Goal: Navigation & Orientation: Find specific page/section

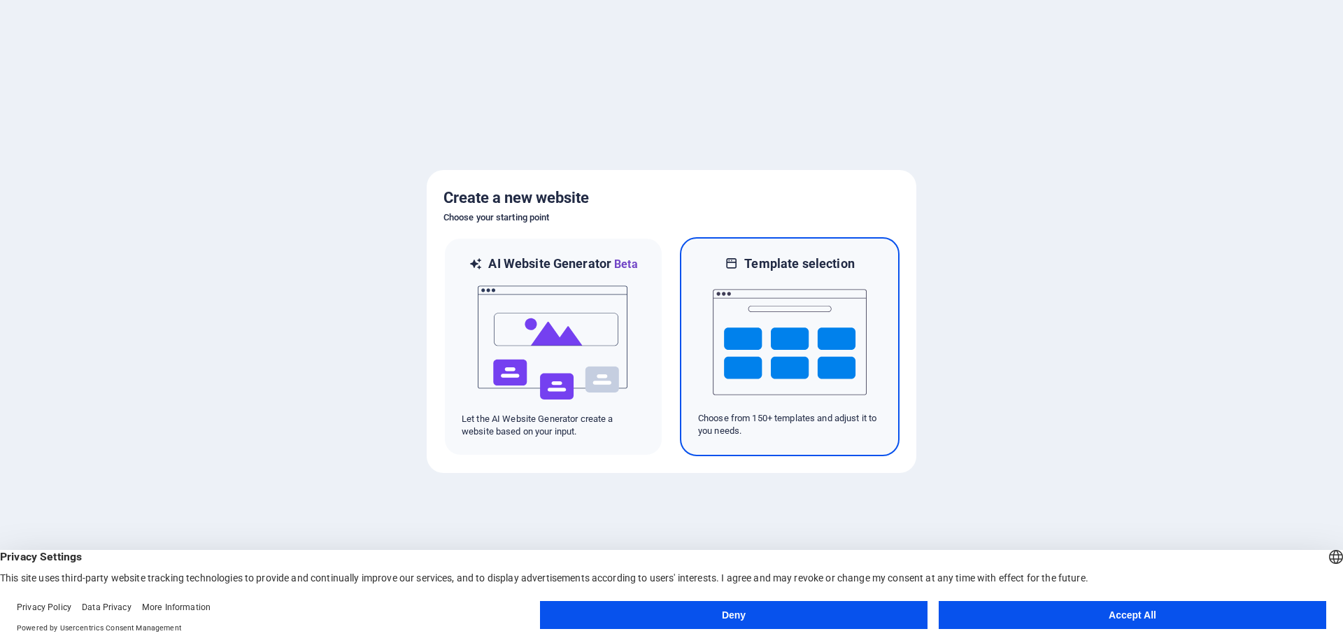
click at [800, 339] on img at bounding box center [790, 342] width 154 height 140
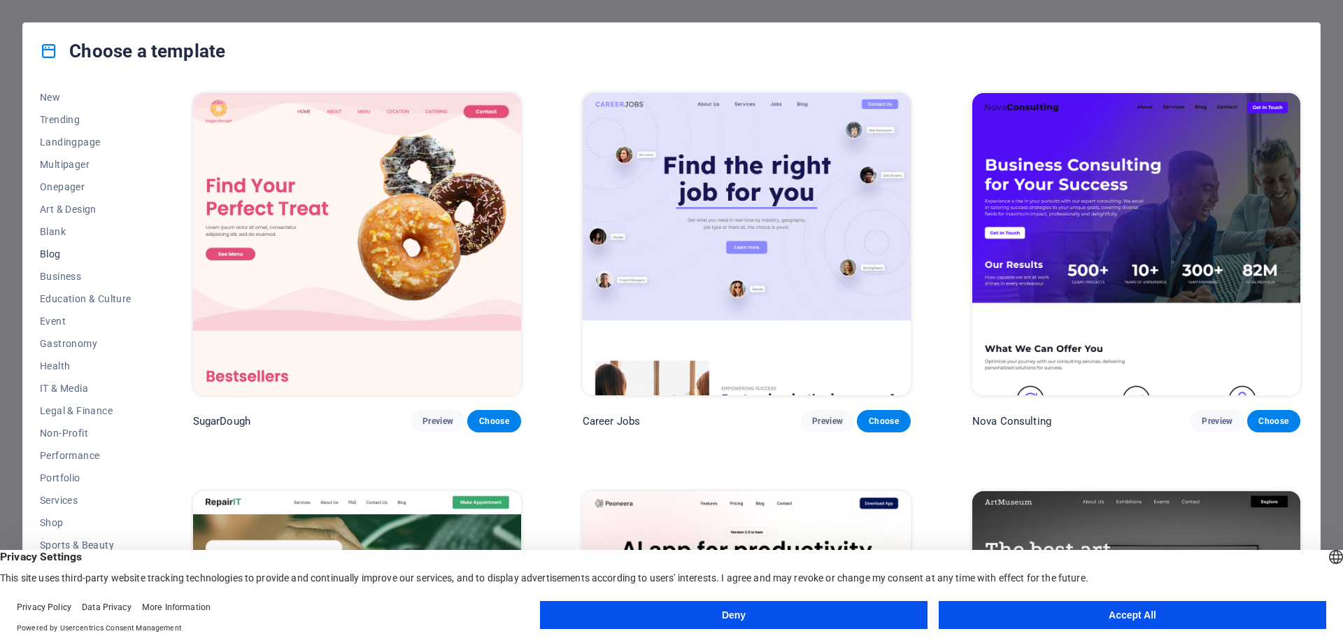
scroll to position [69, 0]
click at [59, 456] on span "Portfolio" at bounding box center [86, 457] width 92 height 11
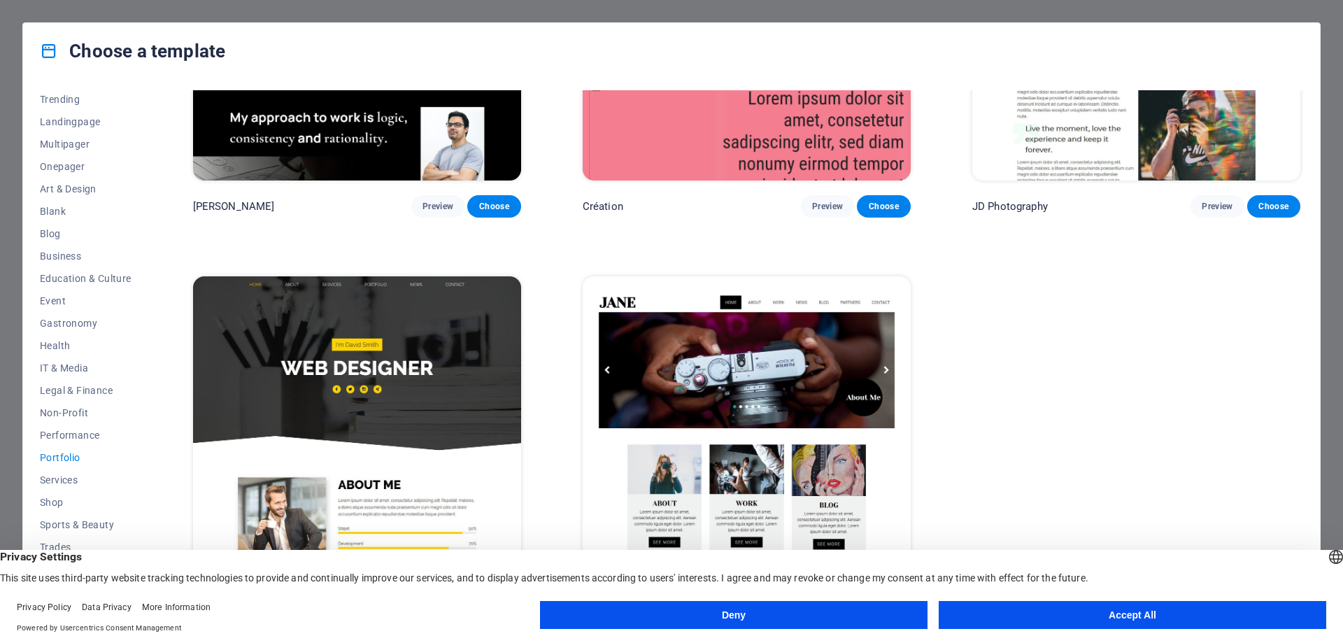
scroll to position [621, 0]
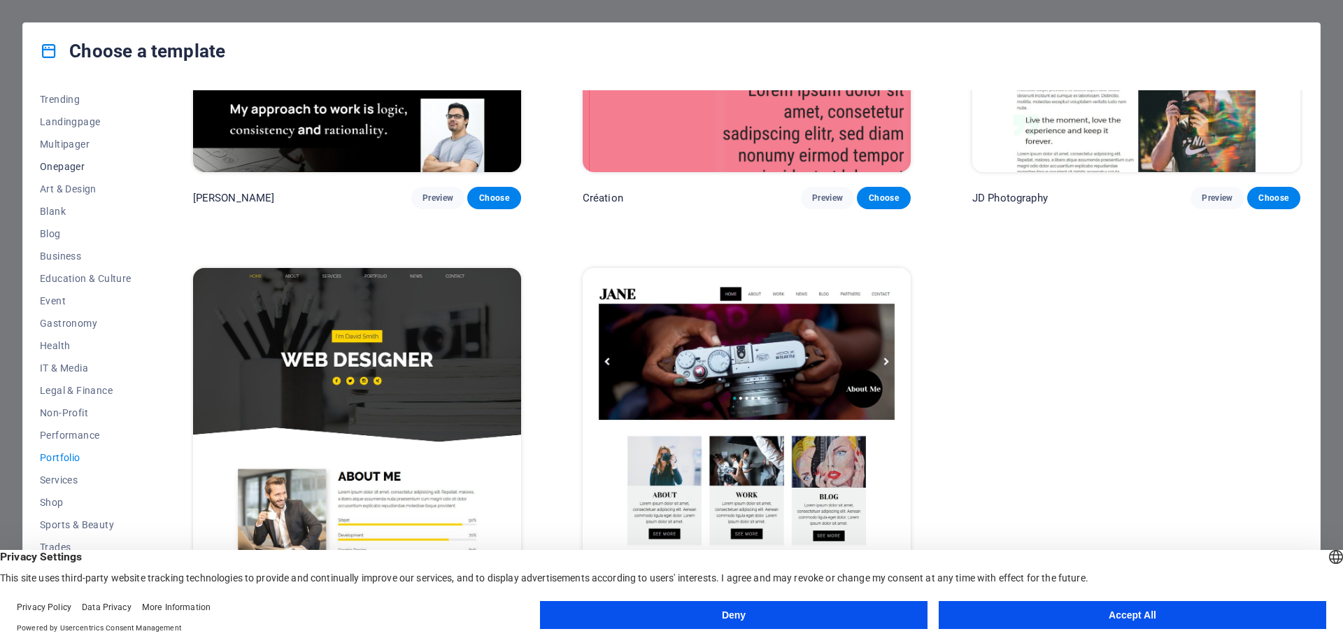
click at [66, 170] on span "Onepager" at bounding box center [86, 166] width 92 height 11
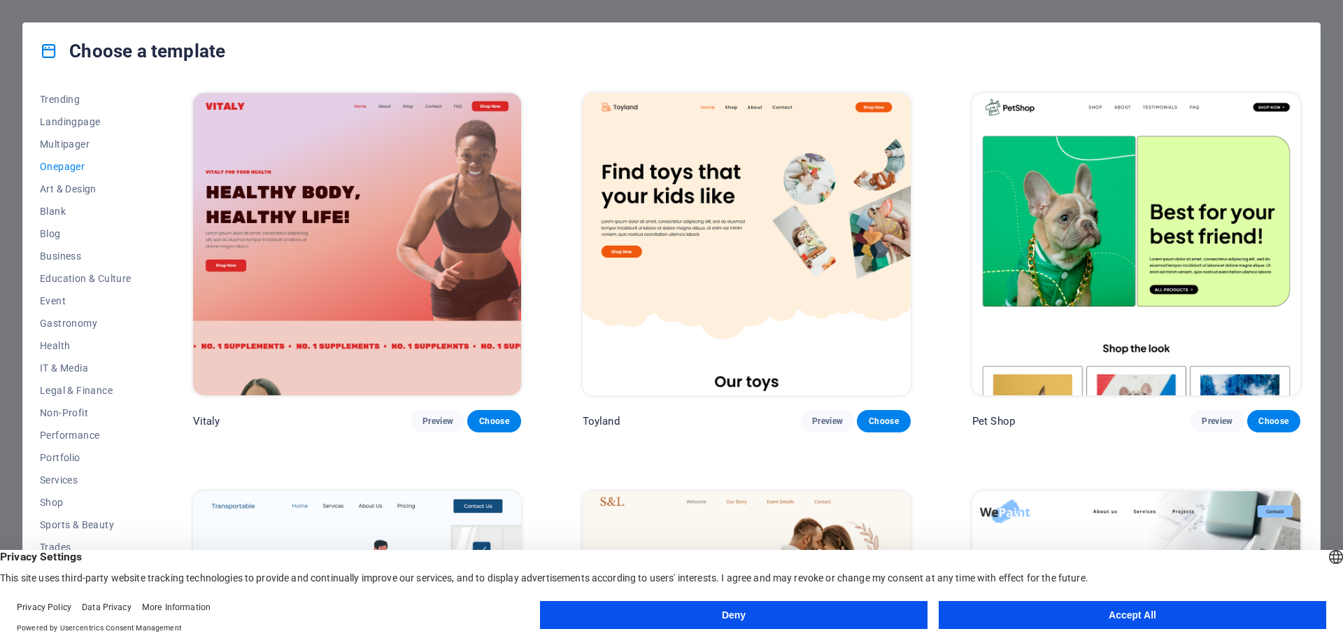
scroll to position [350, 0]
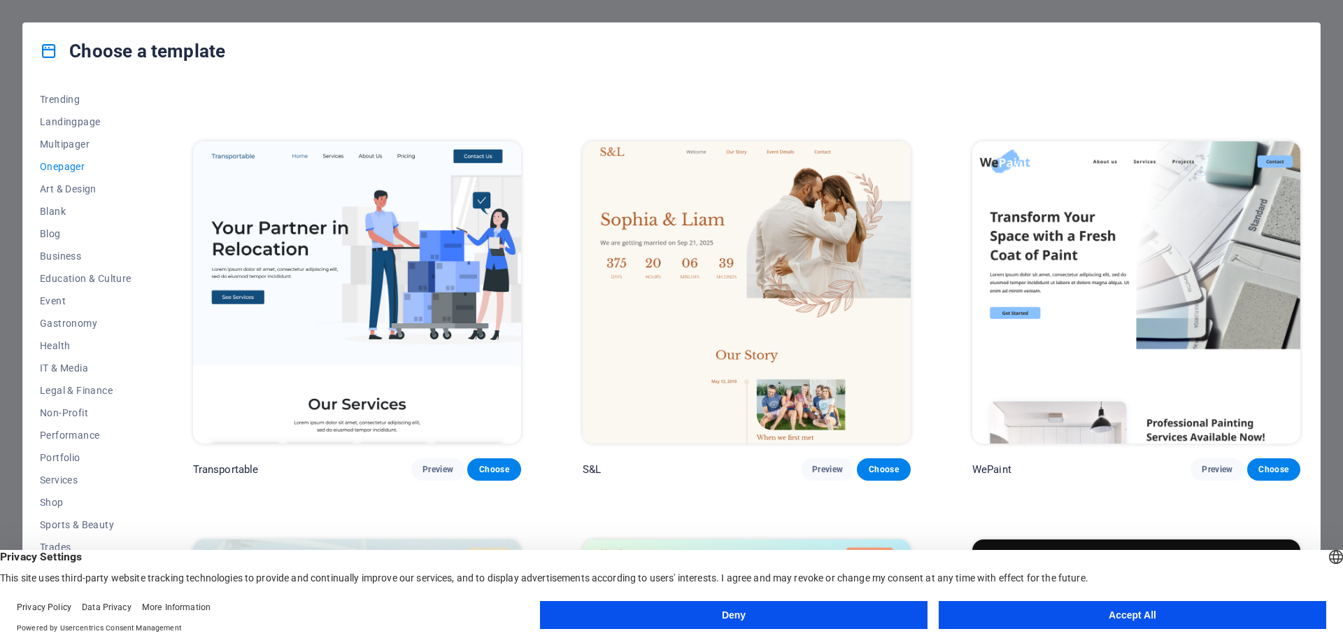
click at [1136, 603] on button "Accept All" at bounding box center [1131, 615] width 387 height 28
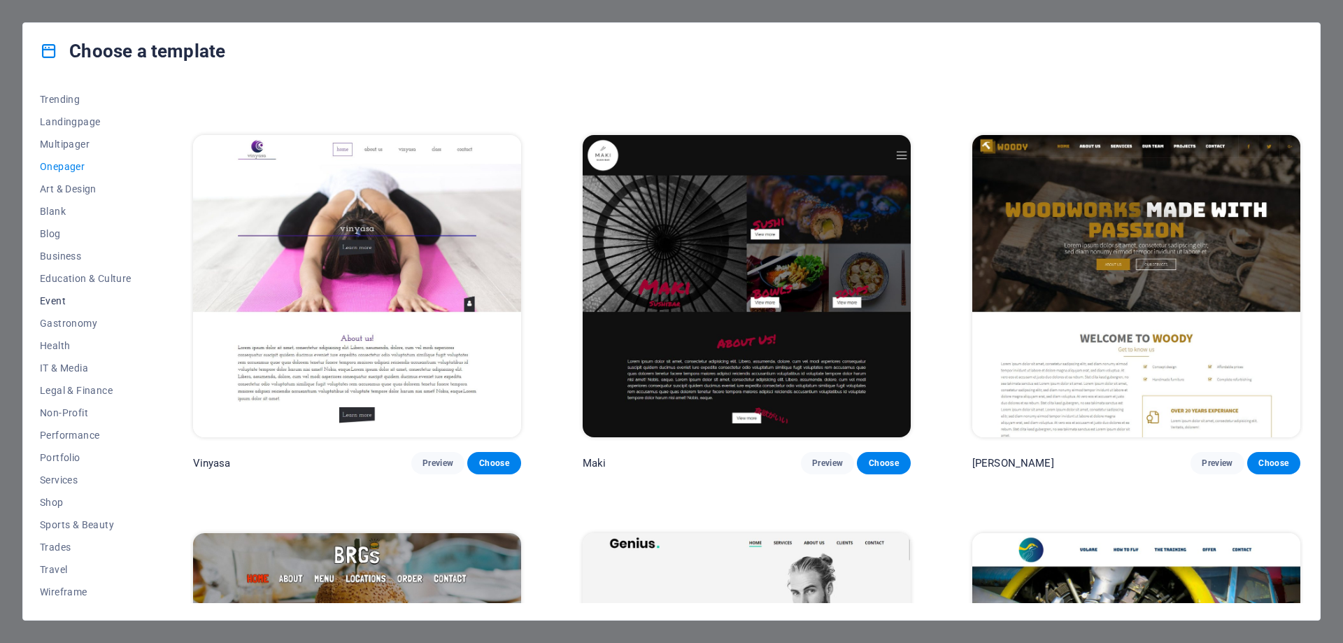
scroll to position [3916, 0]
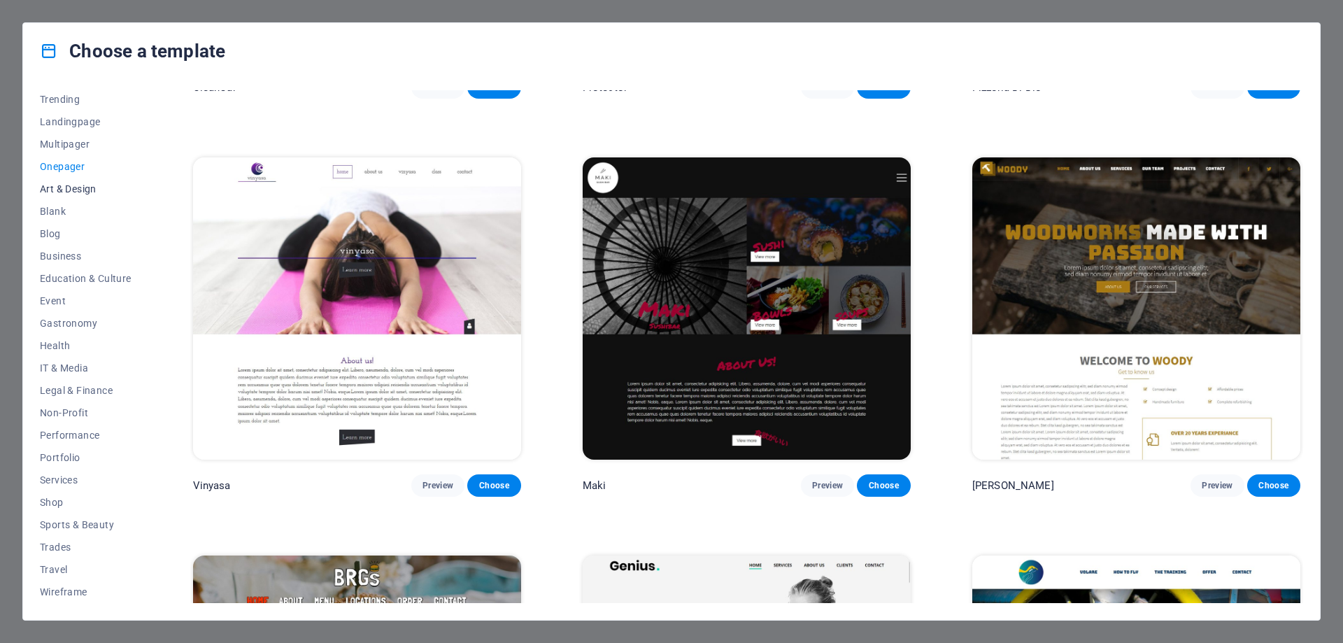
click at [60, 188] on span "Art & Design" at bounding box center [86, 188] width 92 height 11
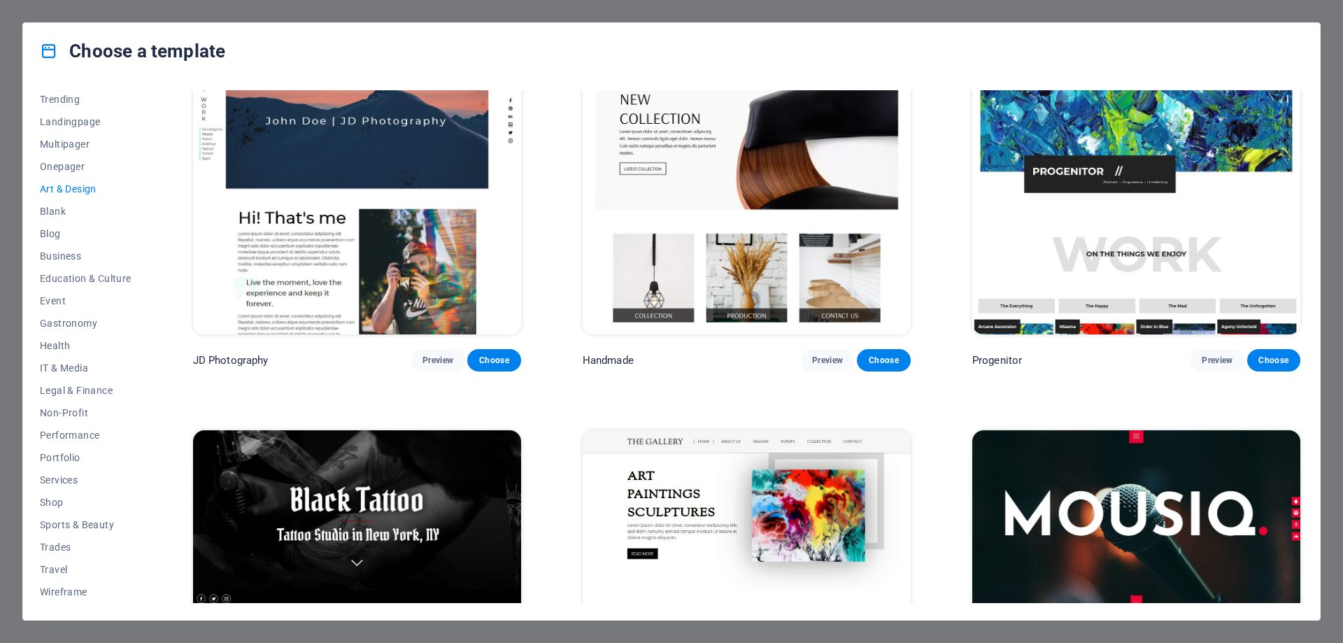
scroll to position [622, 0]
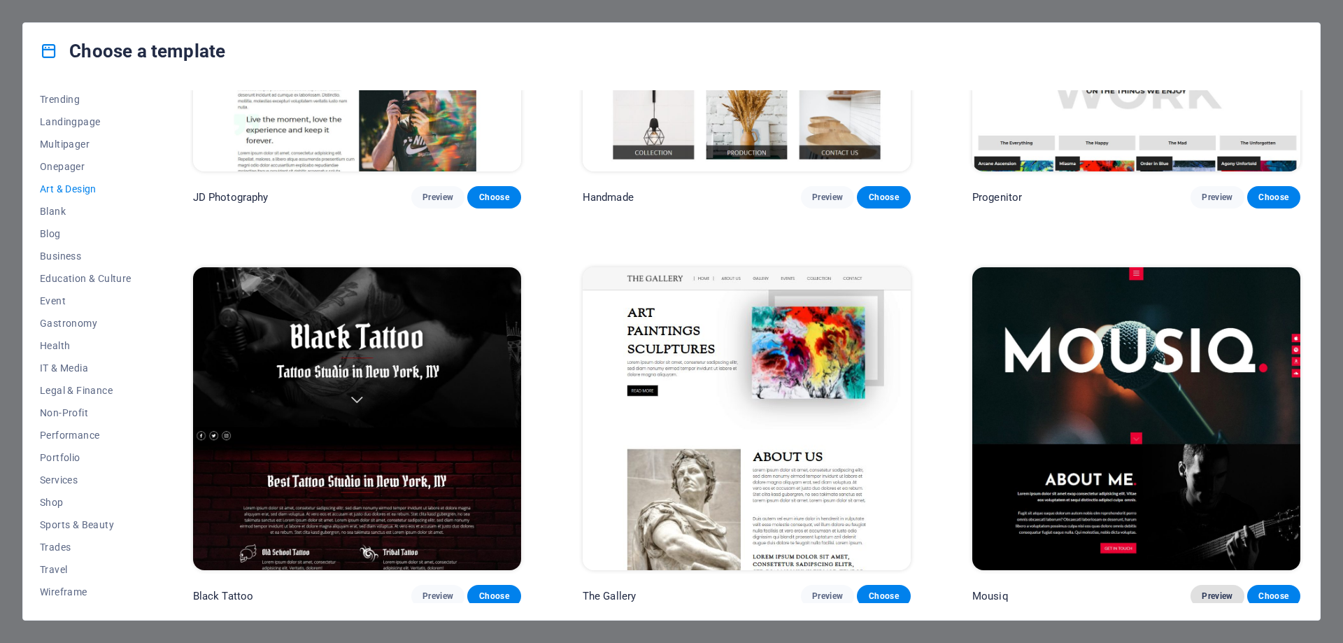
click at [1227, 593] on span "Preview" at bounding box center [1216, 595] width 31 height 11
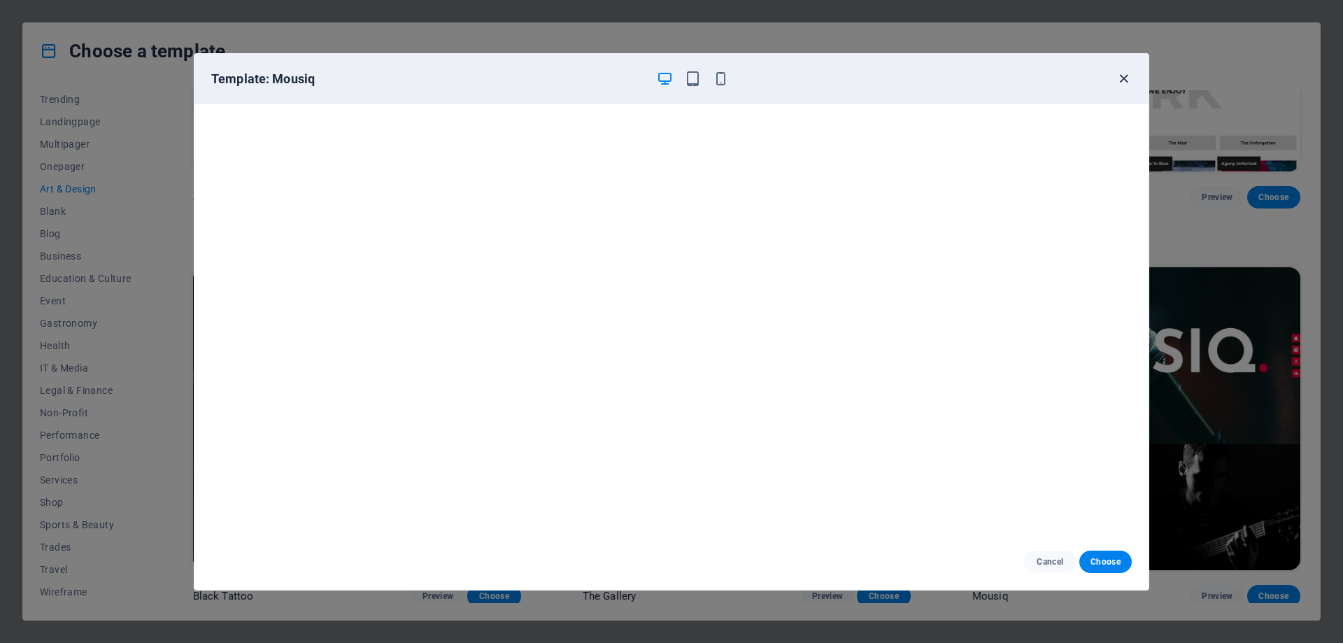
click at [1126, 79] on icon "button" at bounding box center [1123, 79] width 16 height 16
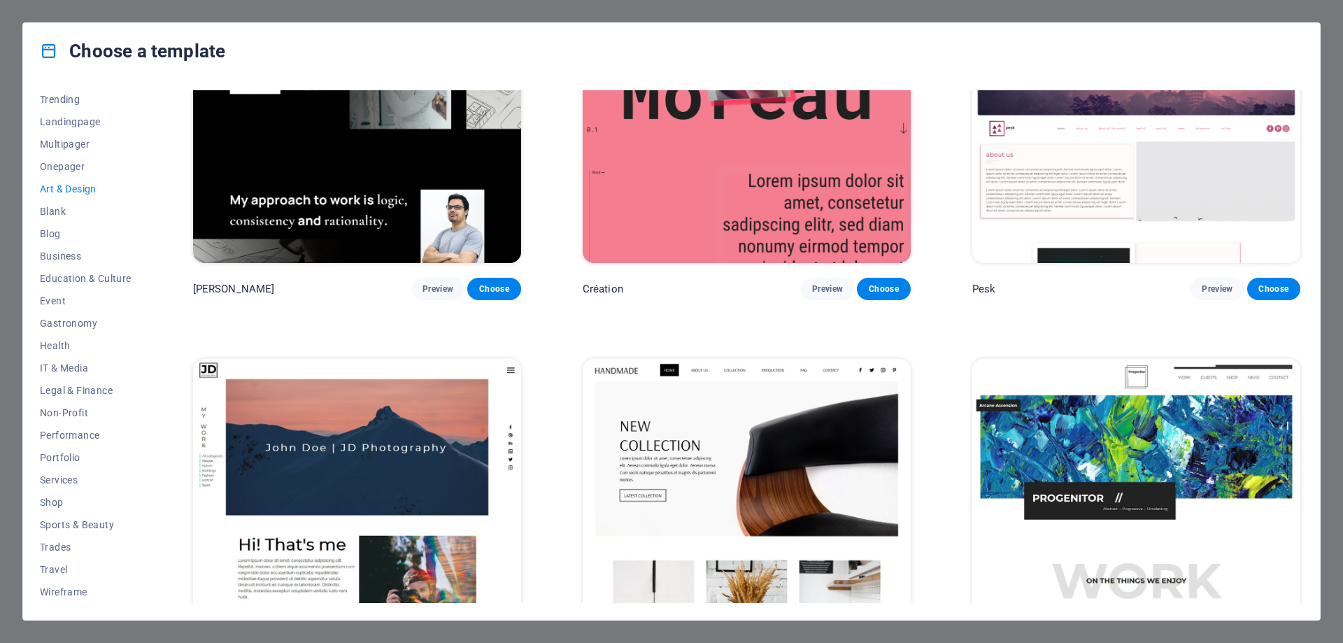
scroll to position [0, 0]
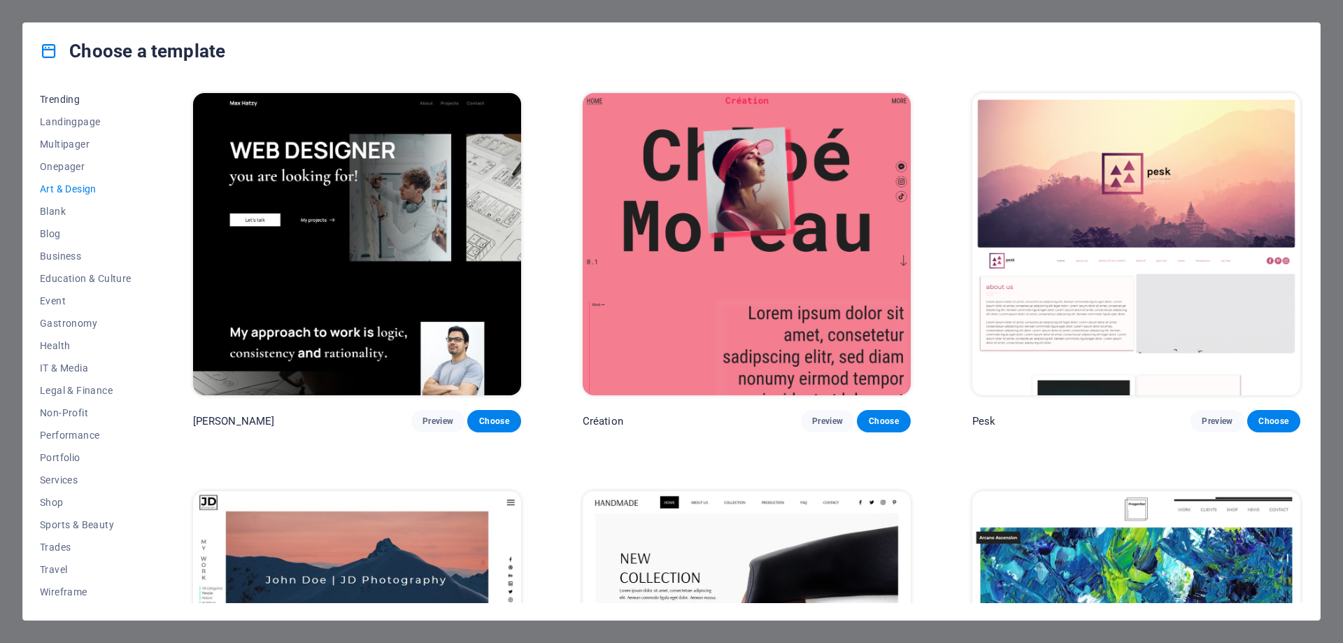
click at [69, 96] on span "Trending" at bounding box center [86, 99] width 92 height 11
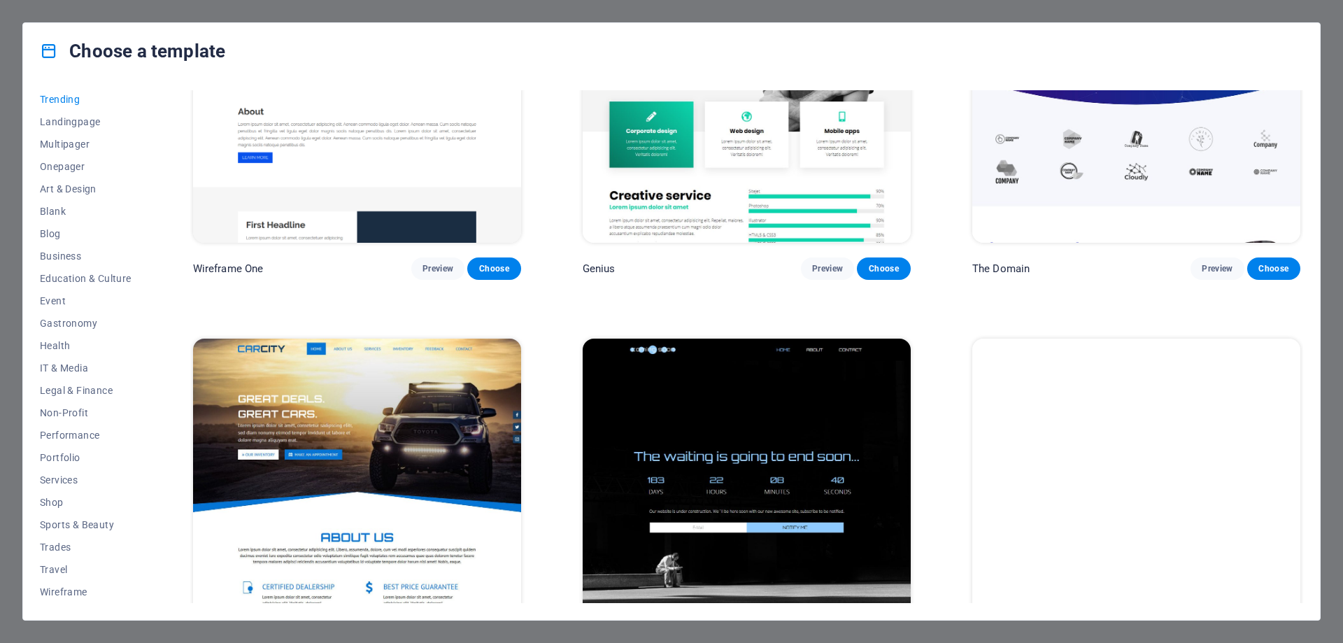
scroll to position [1740, 0]
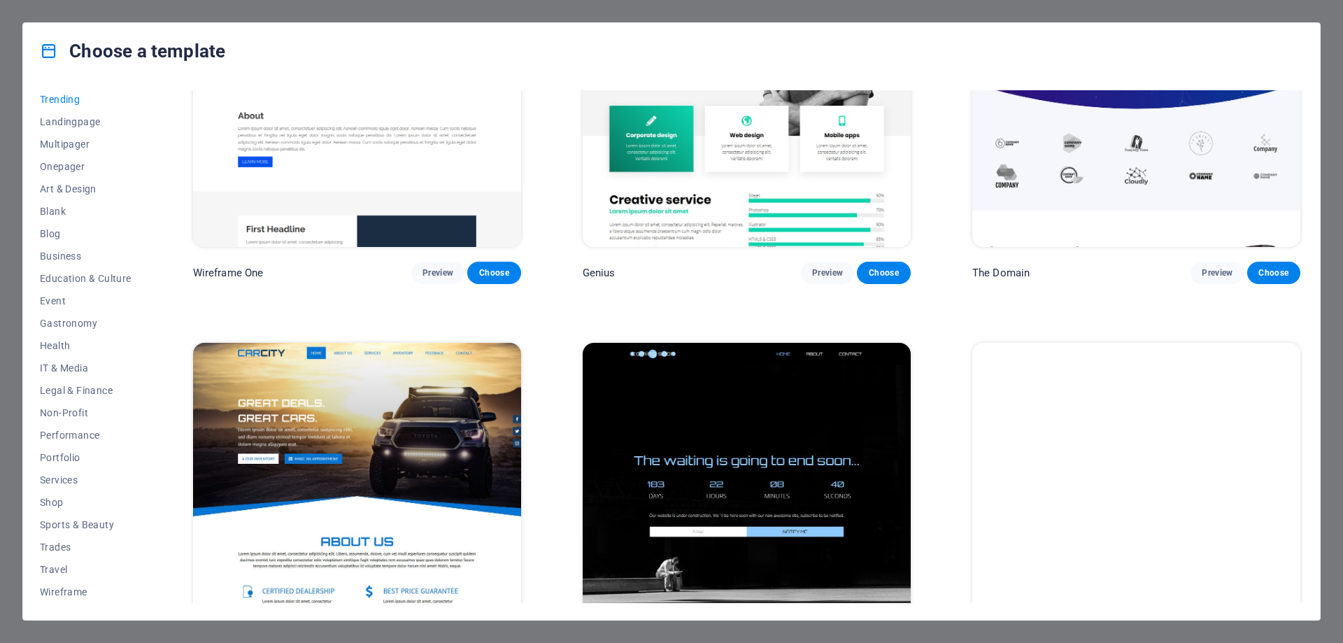
click at [1115, 9] on div "Choose a template All Templates My Templates New Trending Landingpage Multipage…" at bounding box center [671, 321] width 1343 height 643
click at [53, 586] on span "Wireframe" at bounding box center [86, 591] width 92 height 11
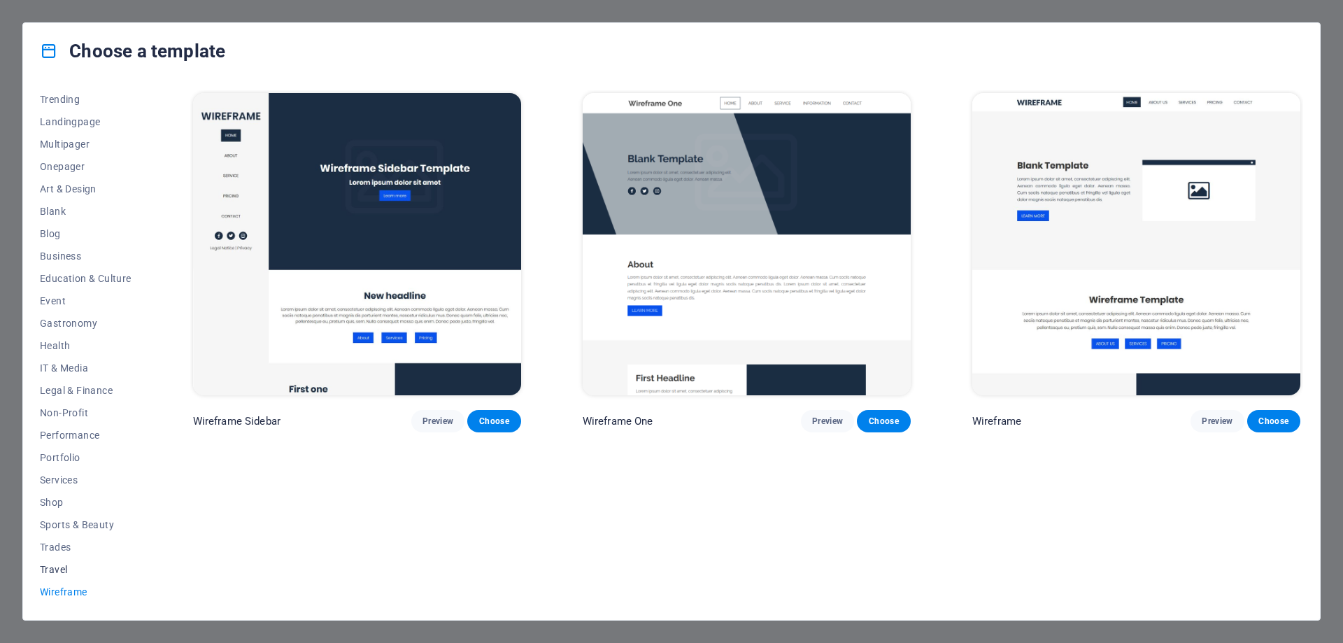
click at [51, 568] on span "Travel" at bounding box center [86, 569] width 92 height 11
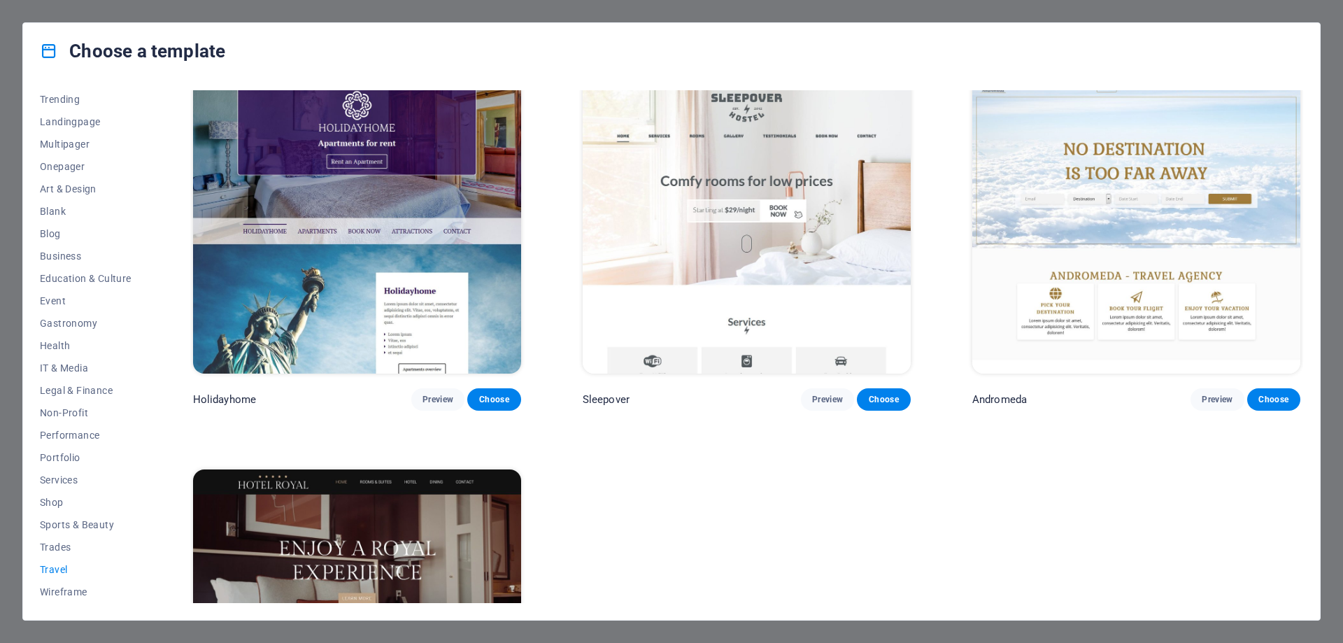
scroll to position [621, 0]
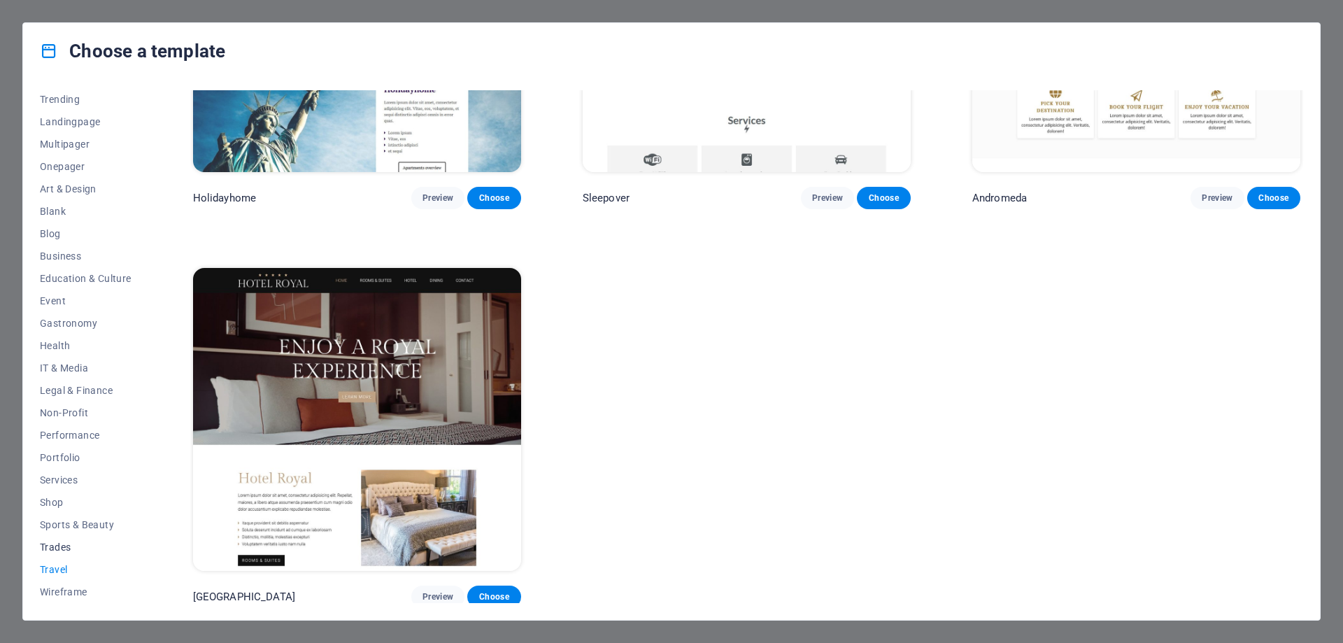
click at [57, 547] on span "Trades" at bounding box center [86, 546] width 92 height 11
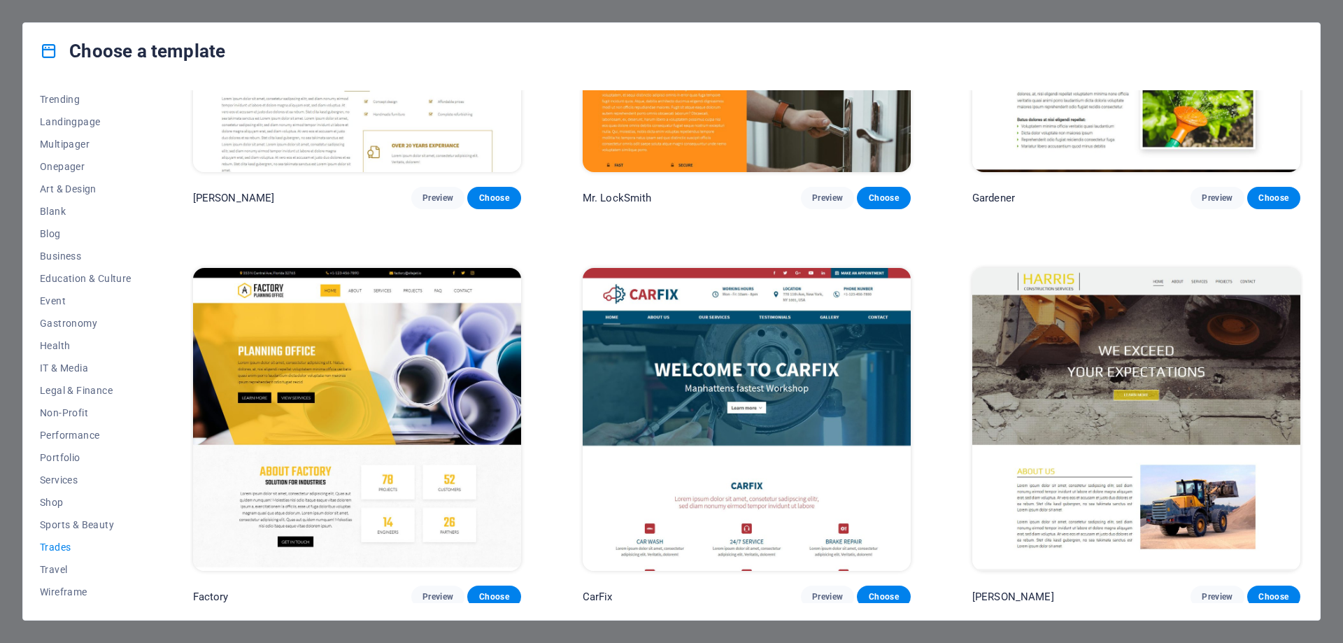
scroll to position [0, 0]
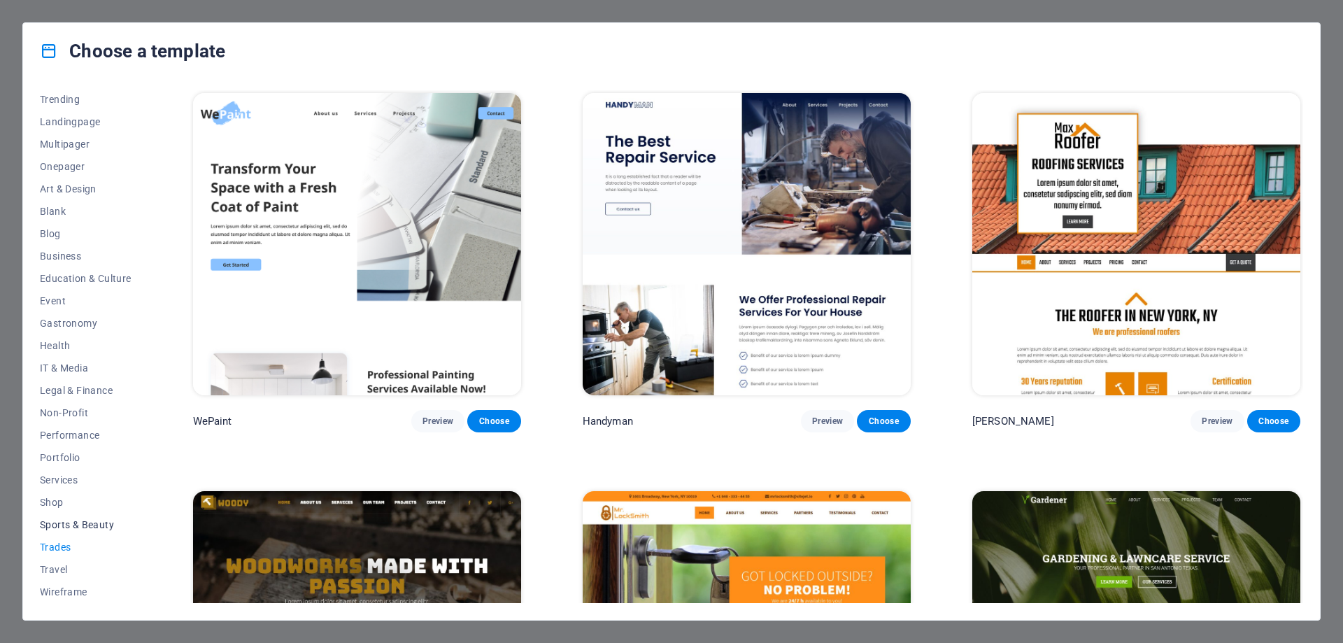
click at [63, 520] on span "Sports & Beauty" at bounding box center [86, 524] width 92 height 11
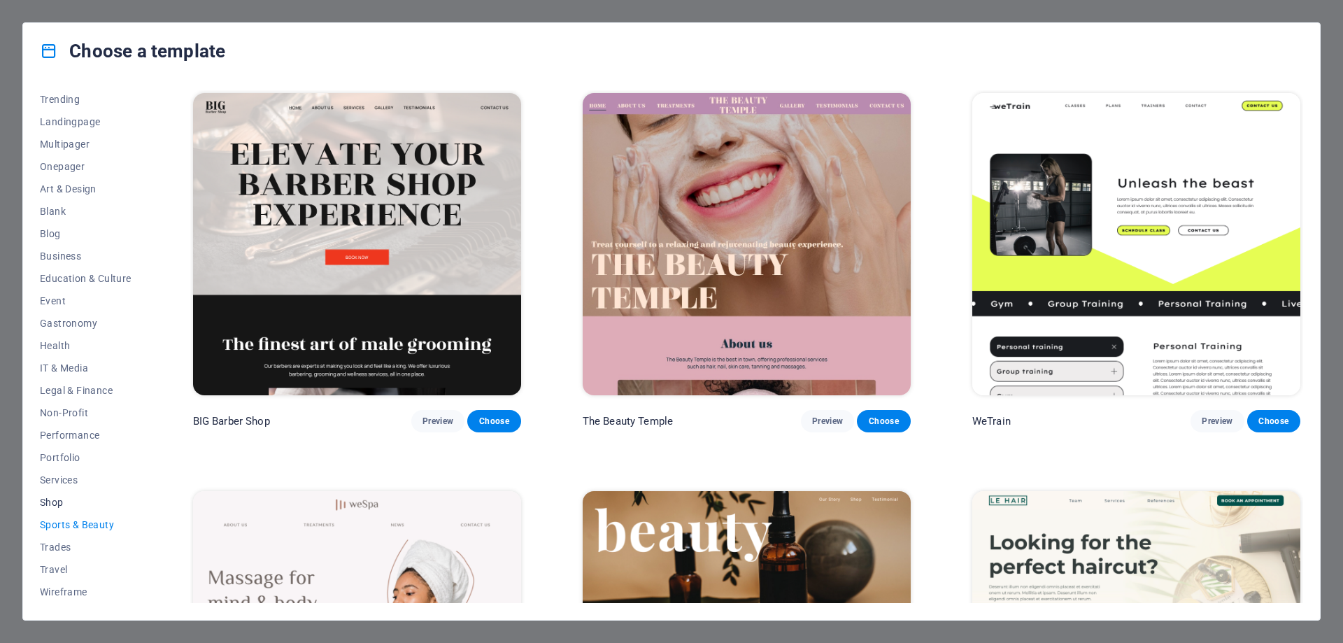
click at [55, 503] on span "Shop" at bounding box center [86, 501] width 92 height 11
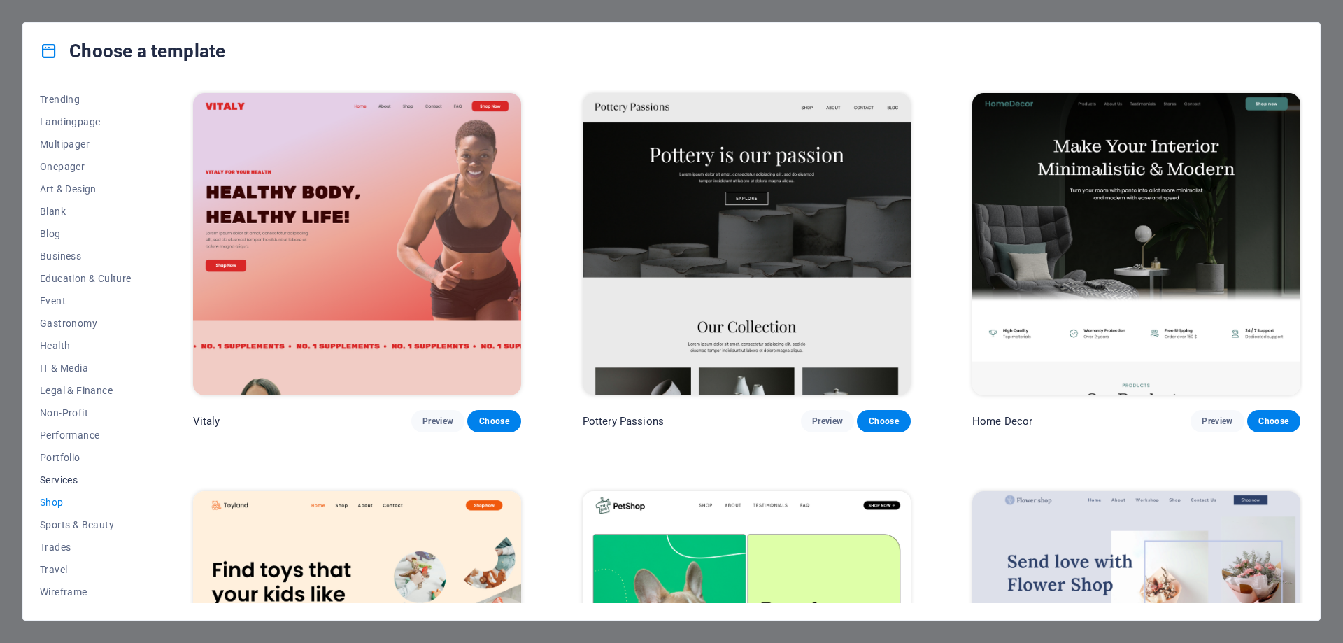
click at [59, 482] on span "Services" at bounding box center [86, 479] width 92 height 11
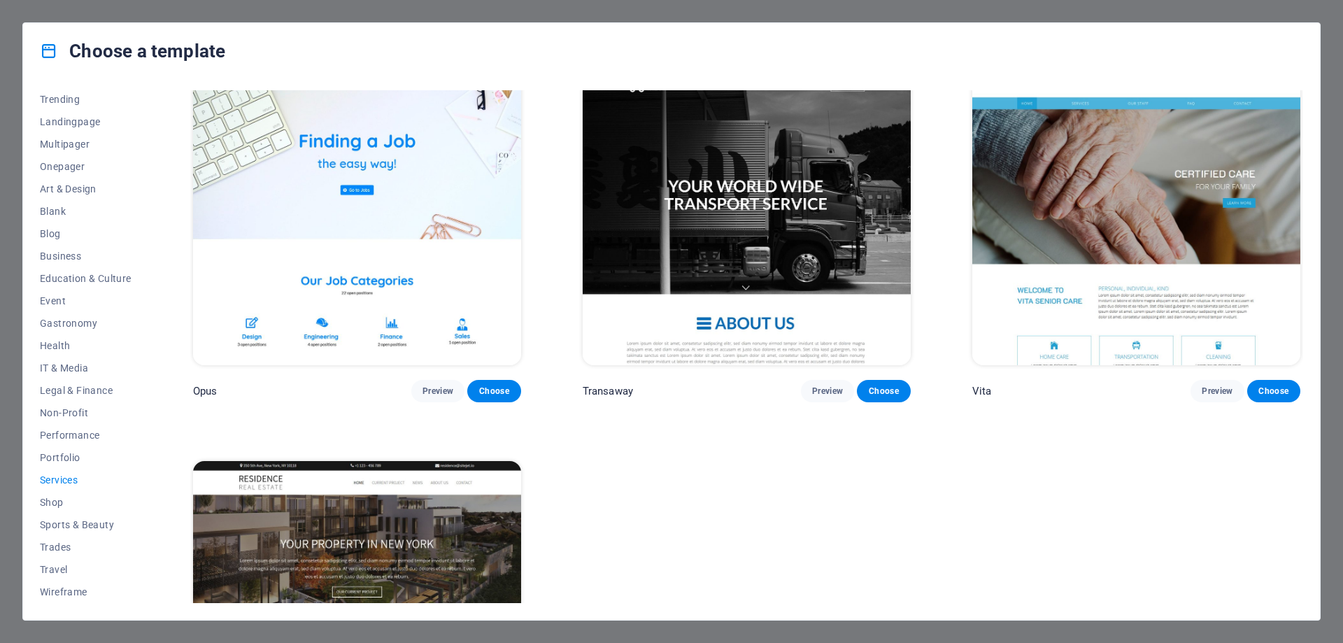
scroll to position [2184, 0]
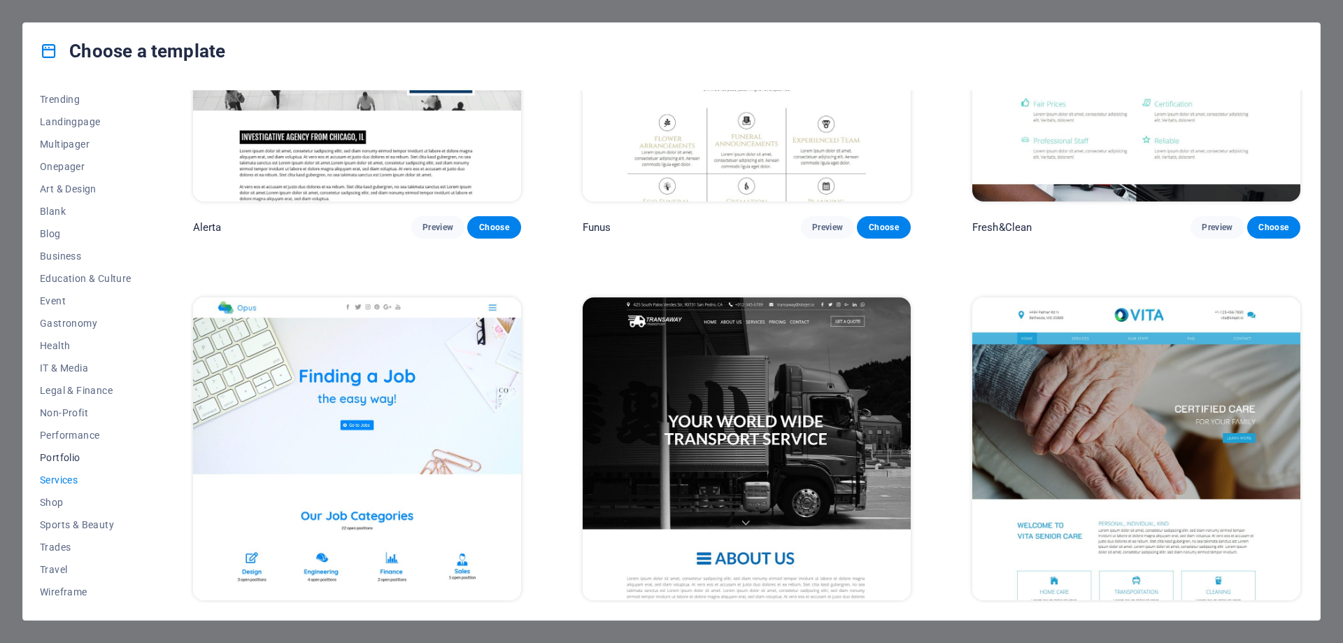
click at [59, 455] on span "Portfolio" at bounding box center [86, 457] width 92 height 11
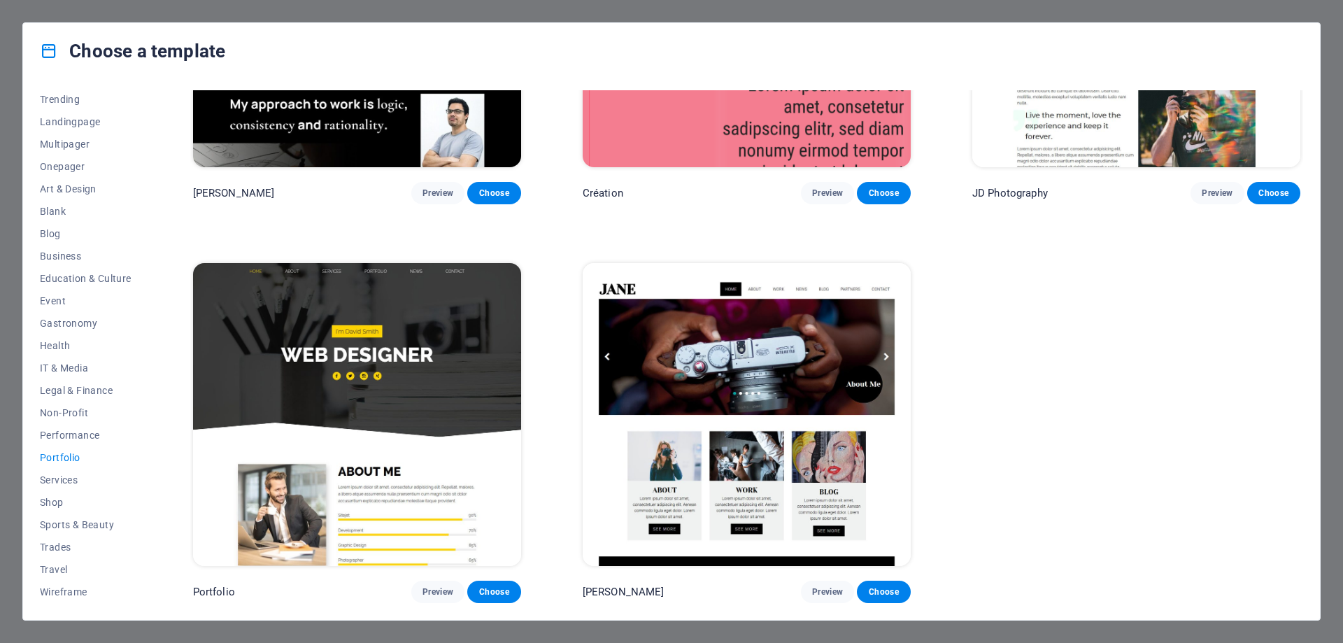
scroll to position [621, 0]
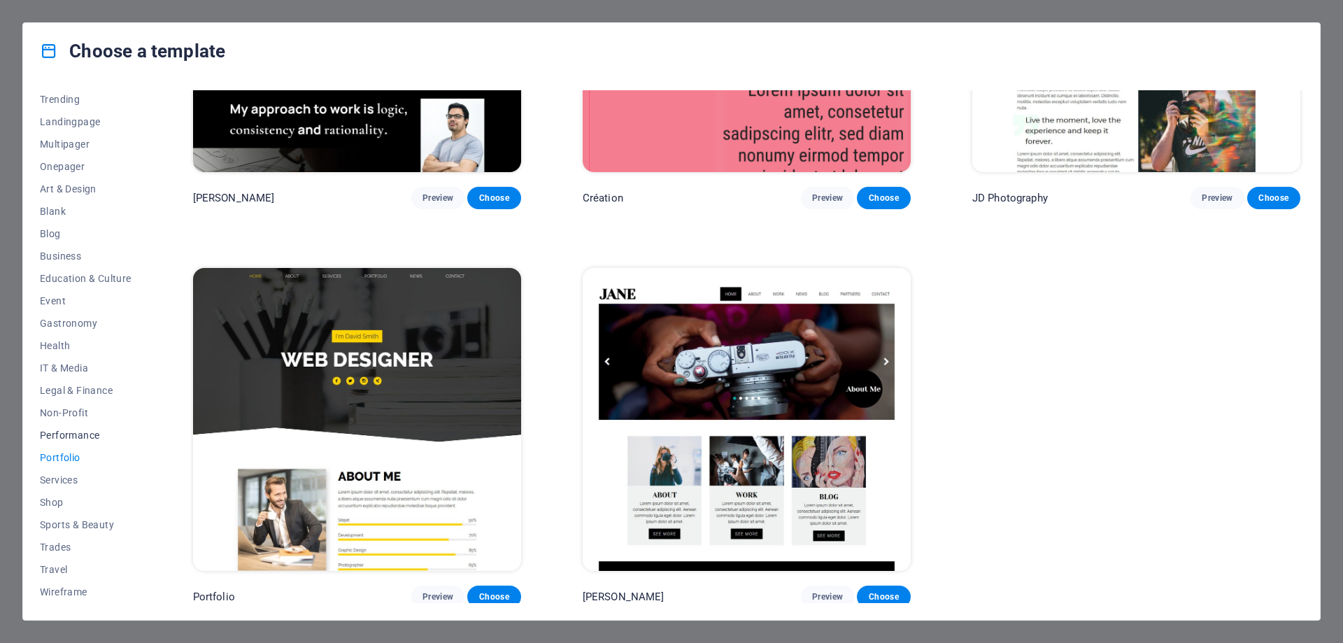
click at [71, 436] on span "Performance" at bounding box center [86, 434] width 92 height 11
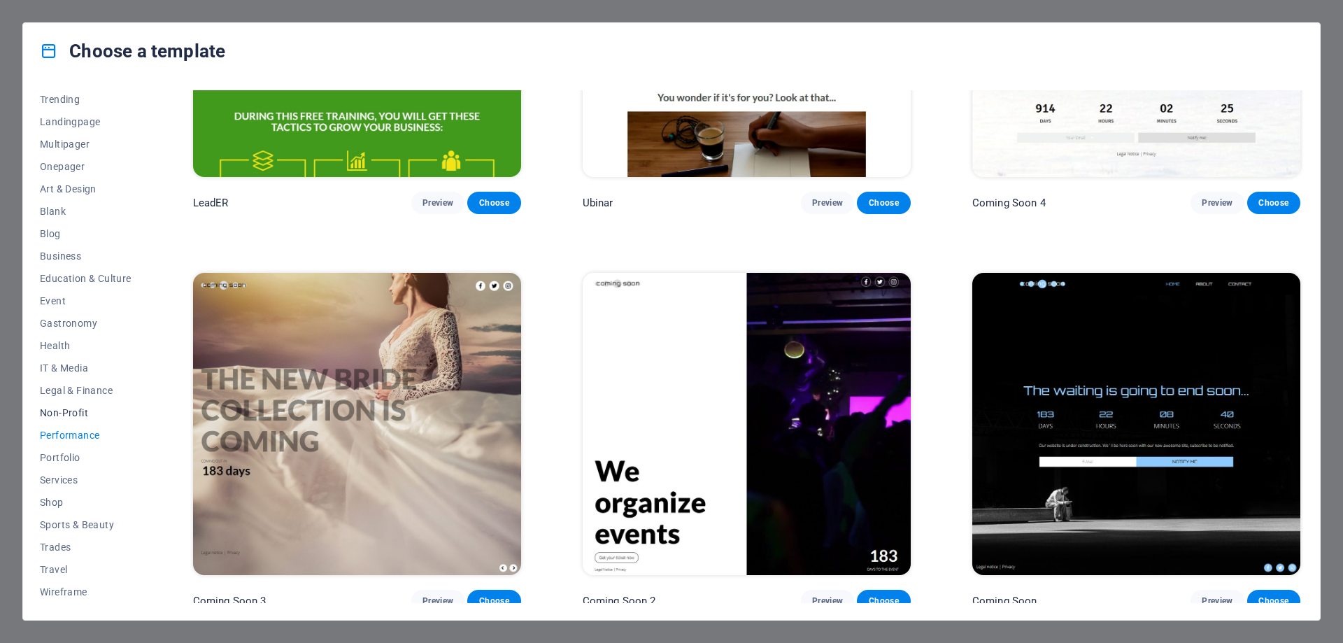
click at [77, 414] on span "Non-Profit" at bounding box center [86, 412] width 92 height 11
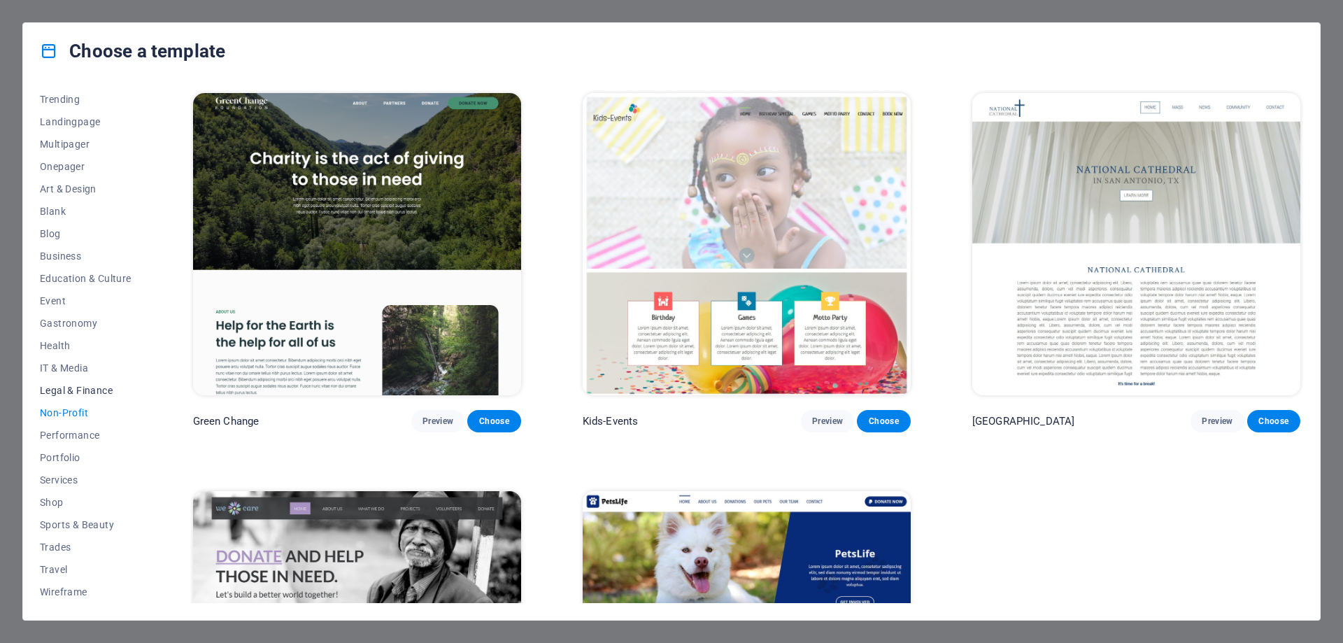
click at [81, 392] on span "Legal & Finance" at bounding box center [86, 390] width 92 height 11
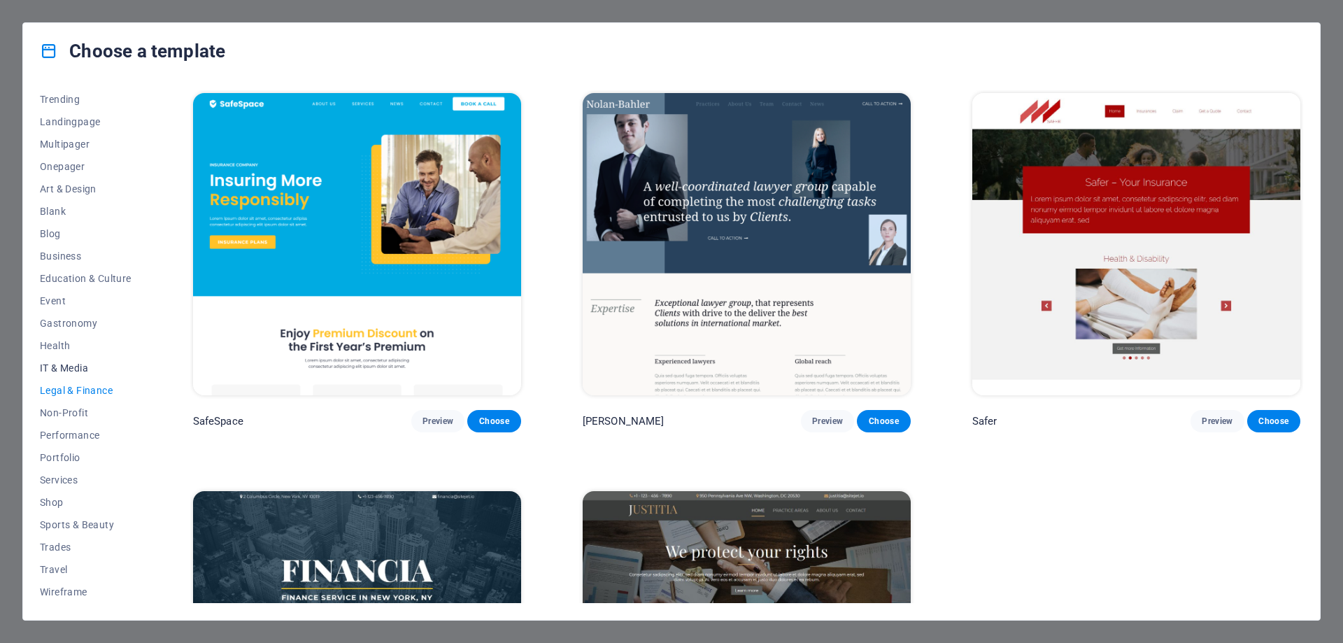
click at [67, 371] on span "IT & Media" at bounding box center [86, 367] width 92 height 11
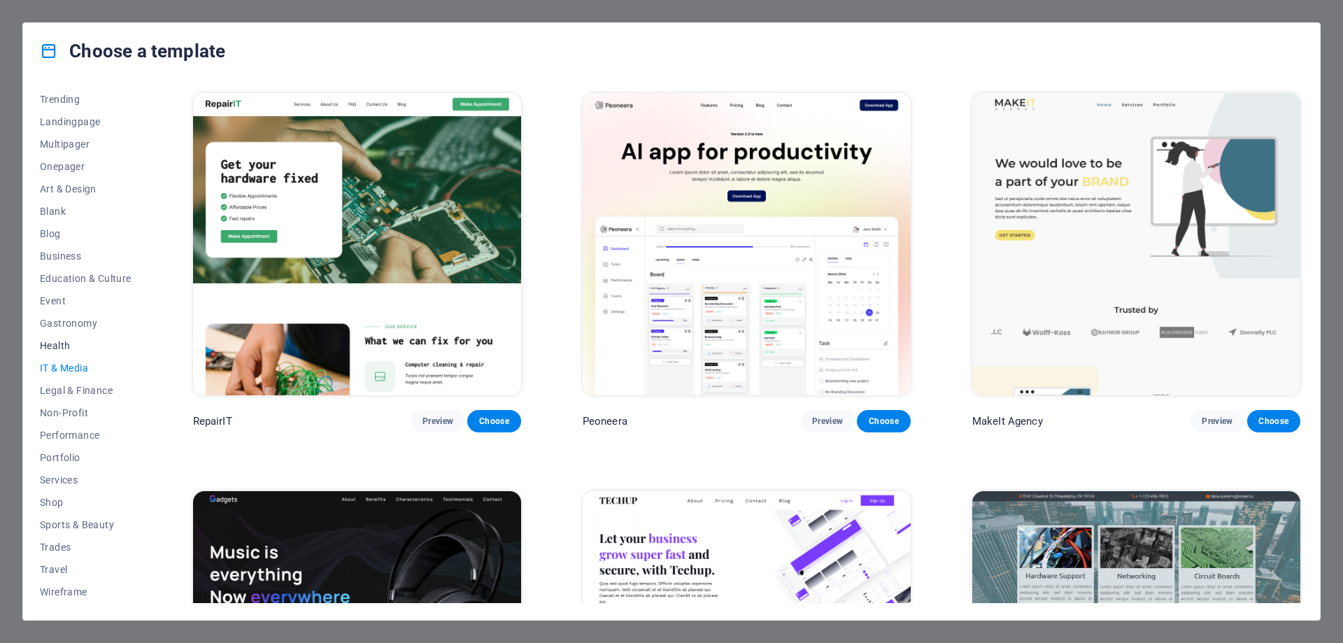
click at [60, 348] on span "Health" at bounding box center [86, 345] width 92 height 11
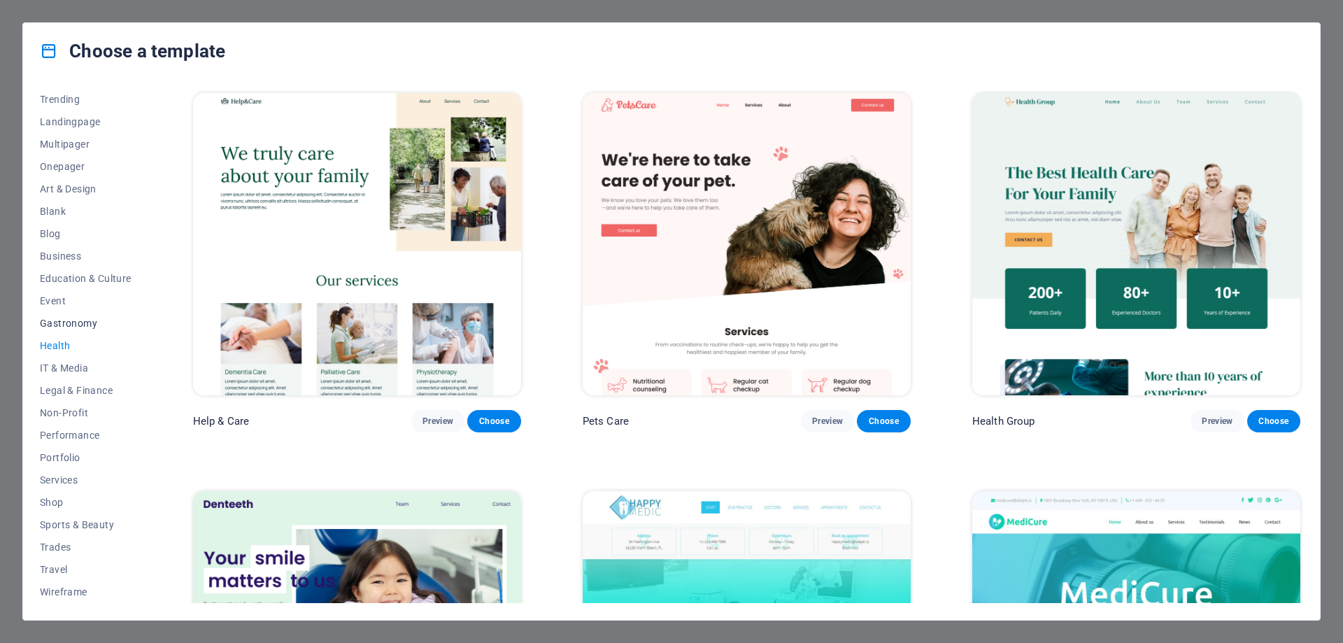
click at [62, 328] on span "Gastronomy" at bounding box center [86, 322] width 92 height 11
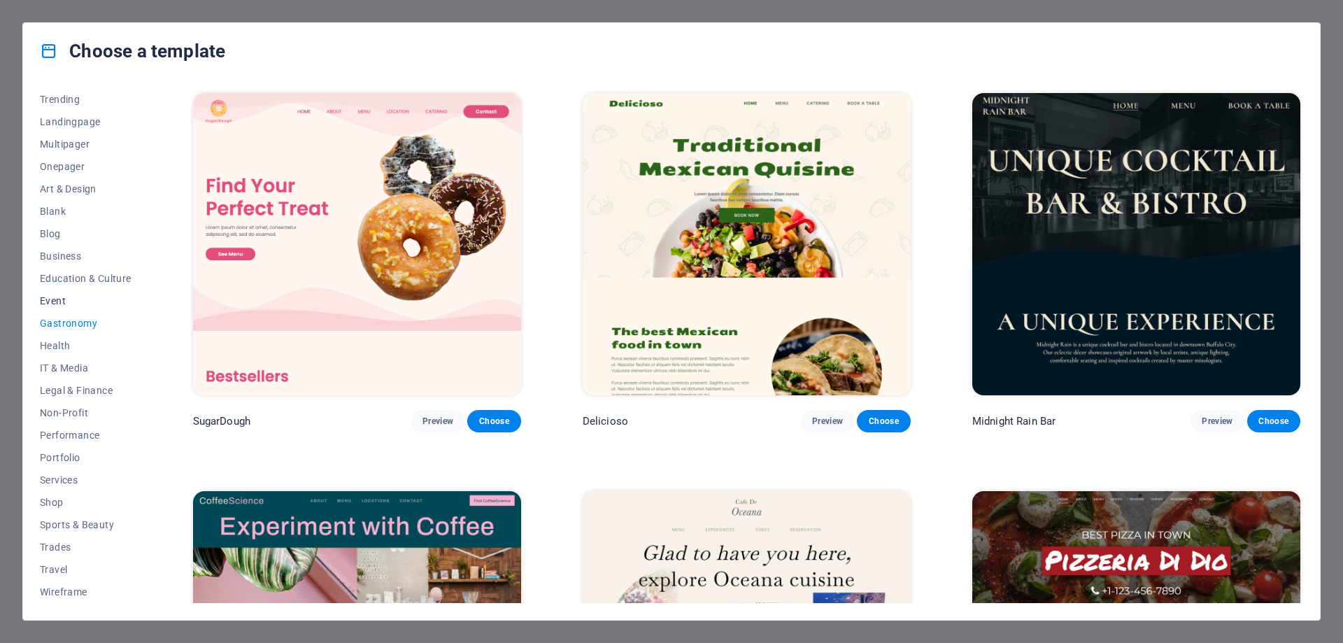
click at [56, 303] on span "Event" at bounding box center [86, 300] width 92 height 11
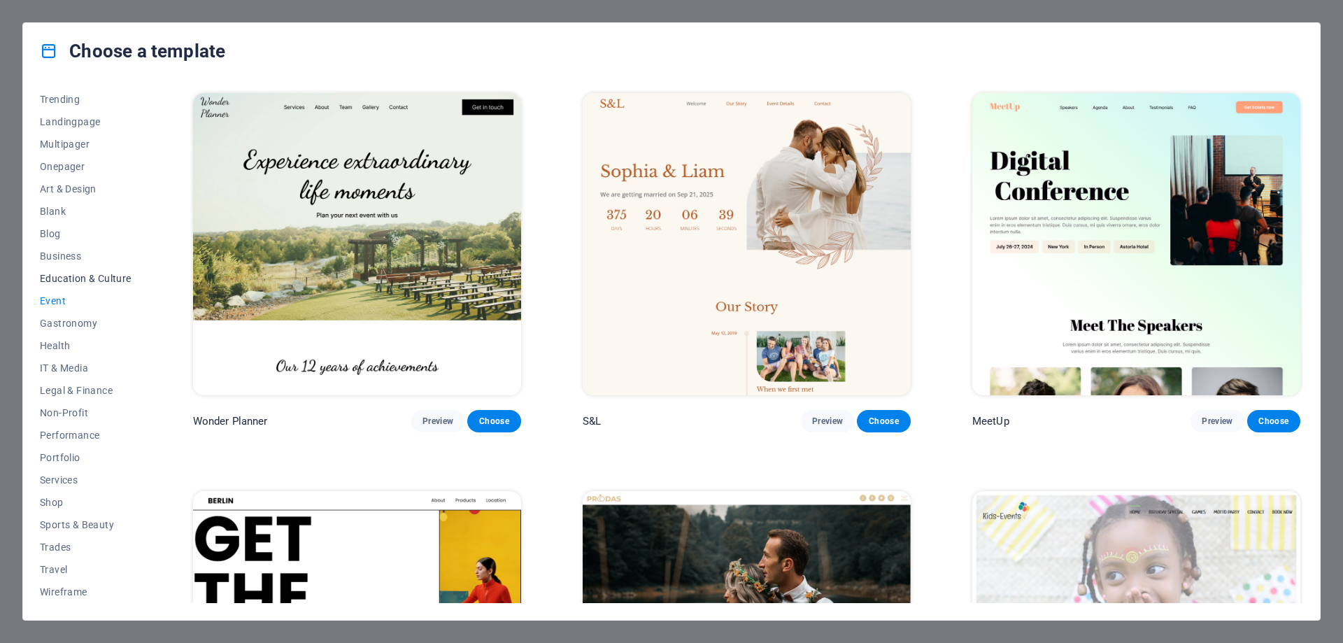
click at [79, 273] on span "Education & Culture" at bounding box center [86, 278] width 92 height 11
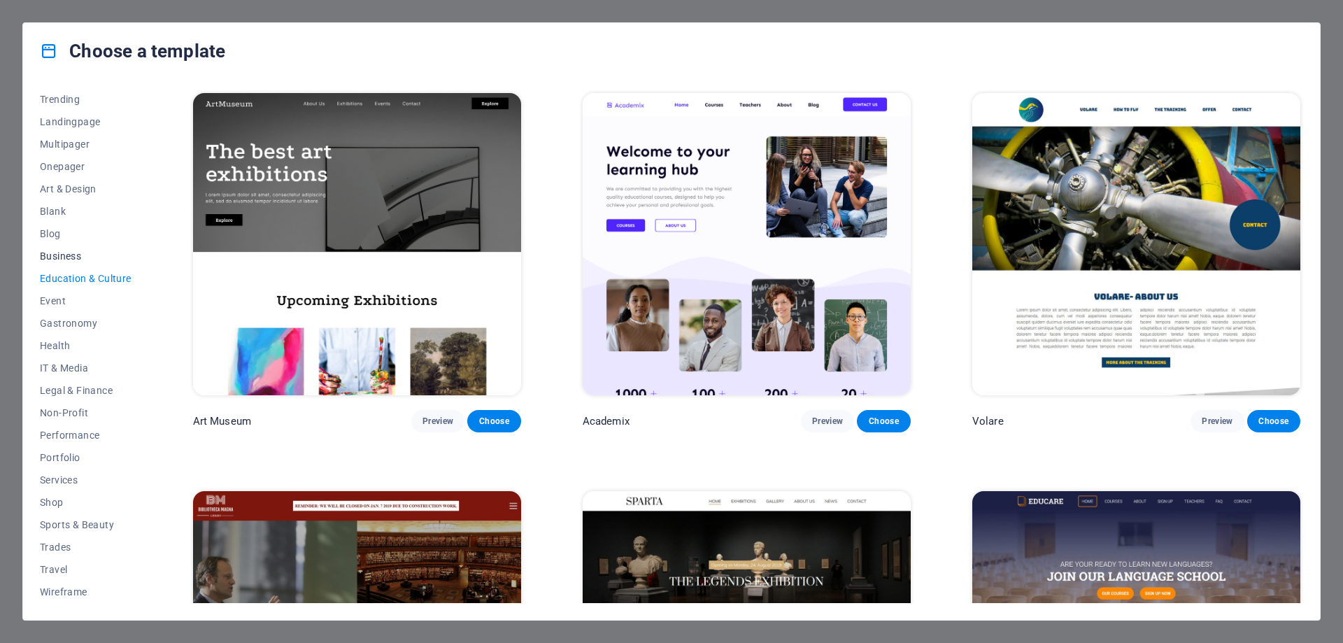
click at [66, 255] on span "Business" at bounding box center [86, 255] width 92 height 11
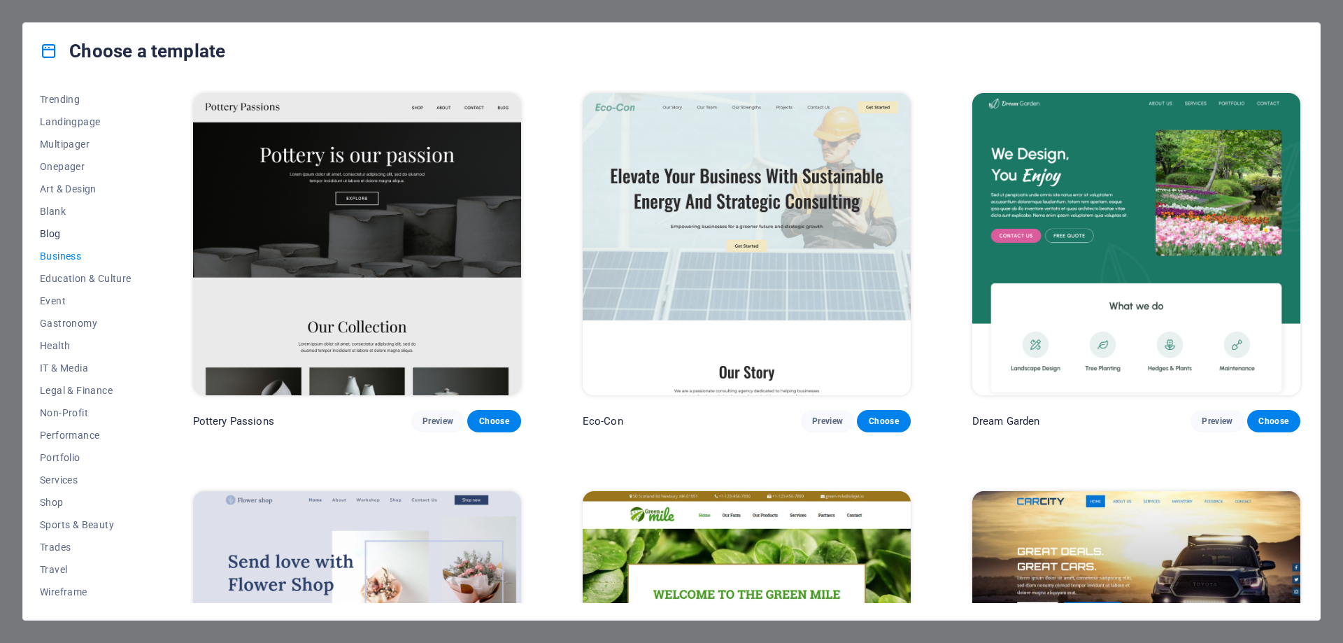
click at [59, 232] on span "Blog" at bounding box center [86, 233] width 92 height 11
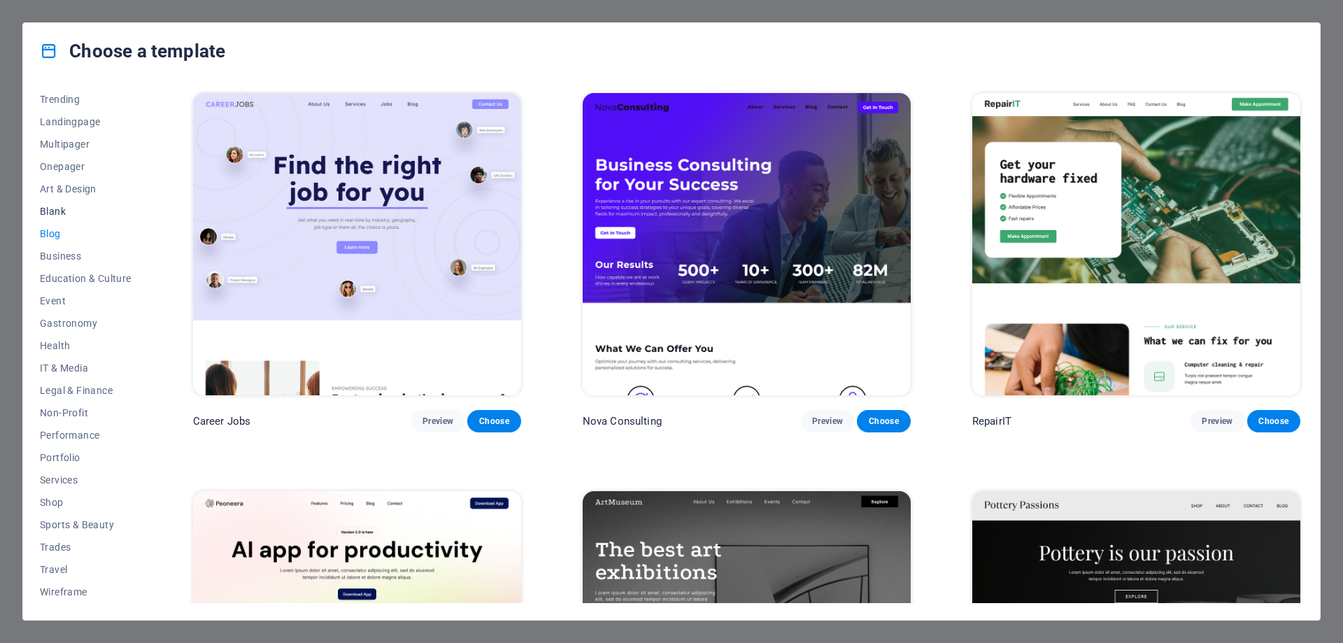
click at [59, 203] on button "Blank" at bounding box center [86, 211] width 92 height 22
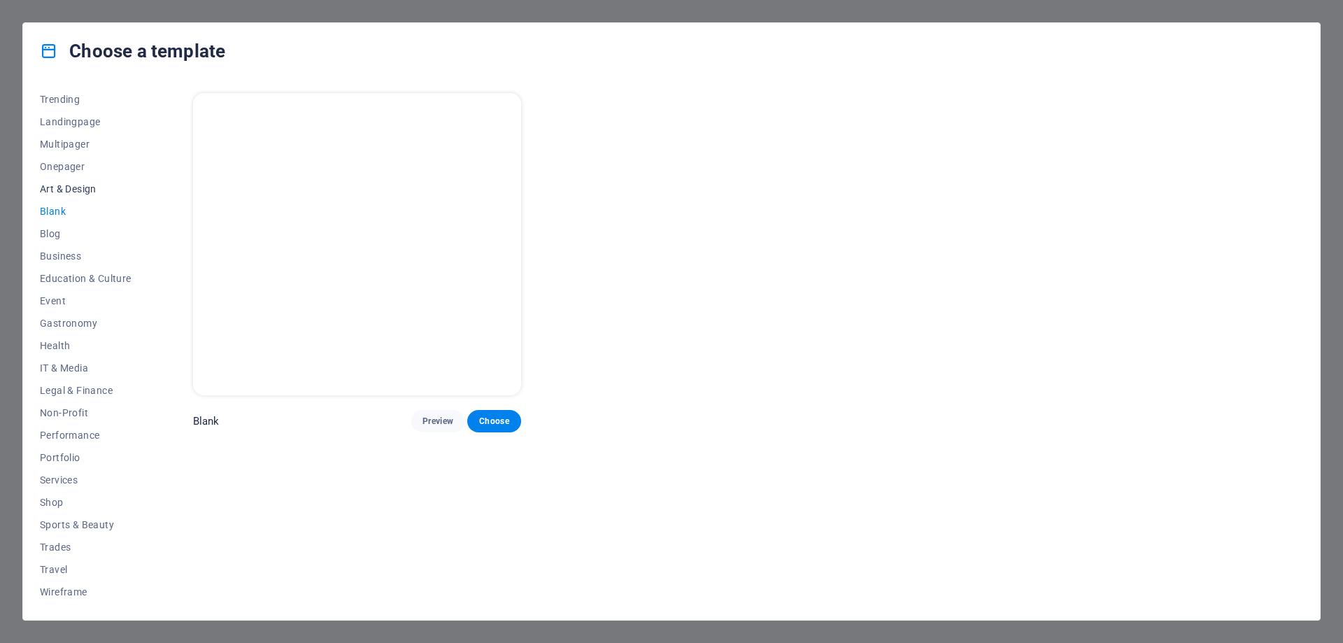
click at [73, 187] on span "Art & Design" at bounding box center [86, 188] width 92 height 11
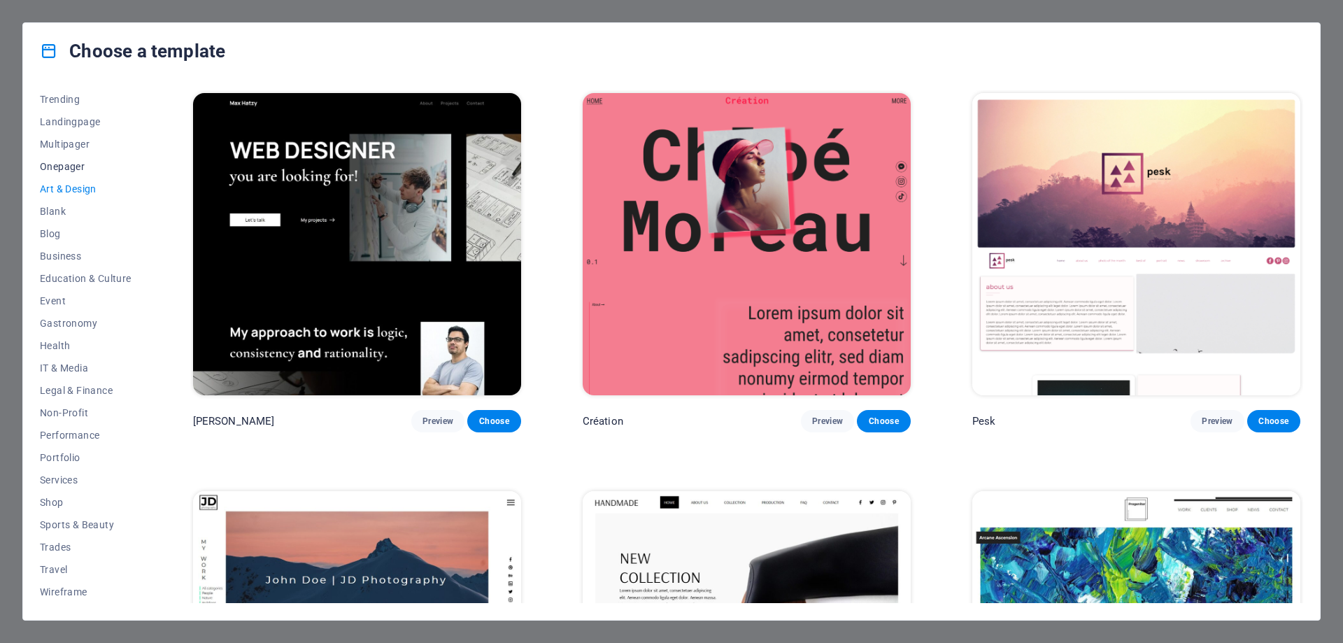
click at [69, 158] on button "Onepager" at bounding box center [86, 166] width 92 height 22
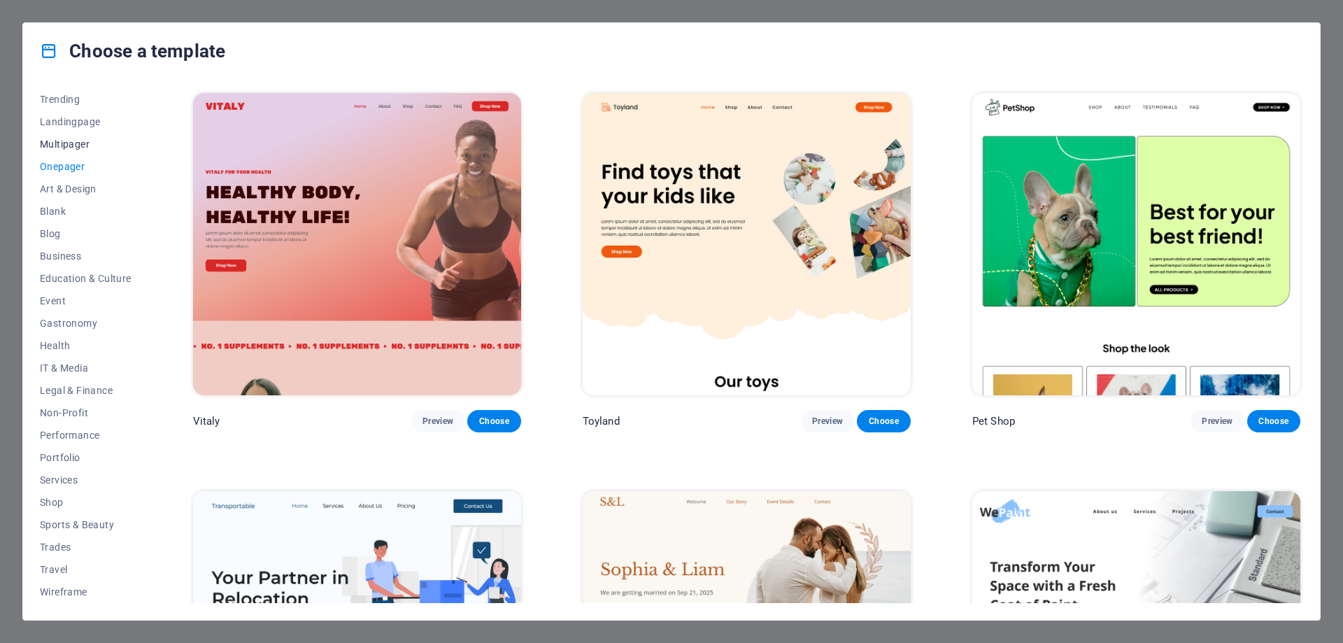
click at [73, 145] on span "Multipager" at bounding box center [86, 143] width 92 height 11
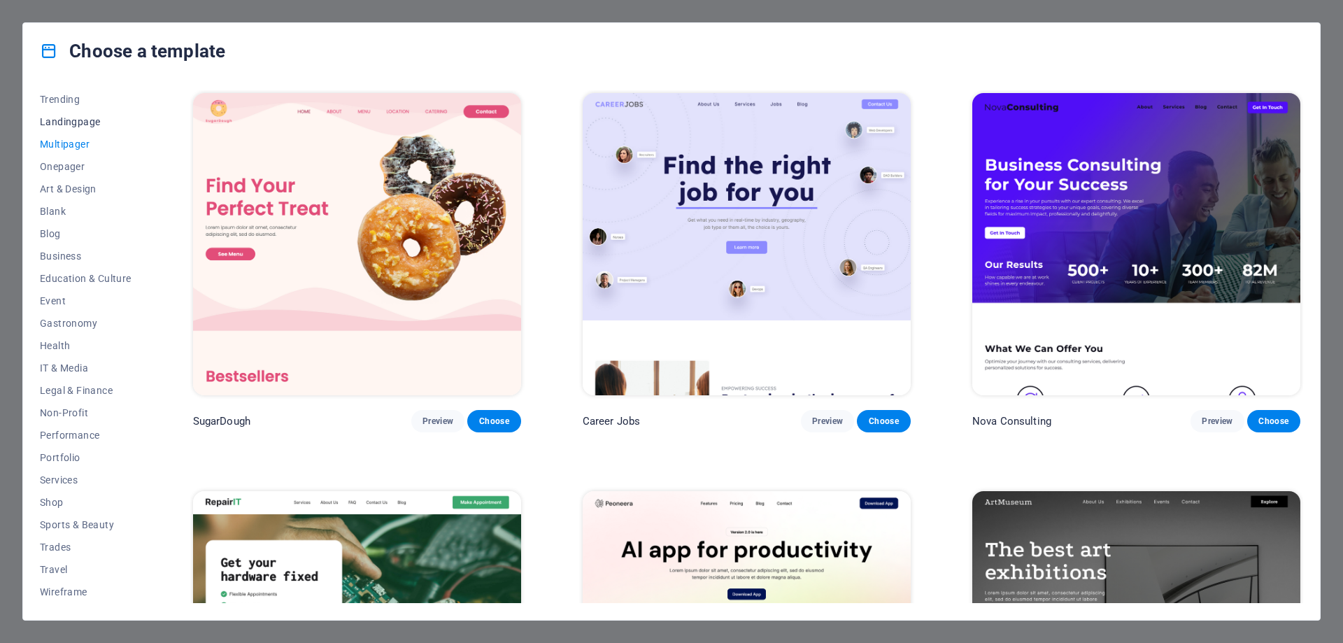
click at [76, 126] on span "Landingpage" at bounding box center [86, 121] width 92 height 11
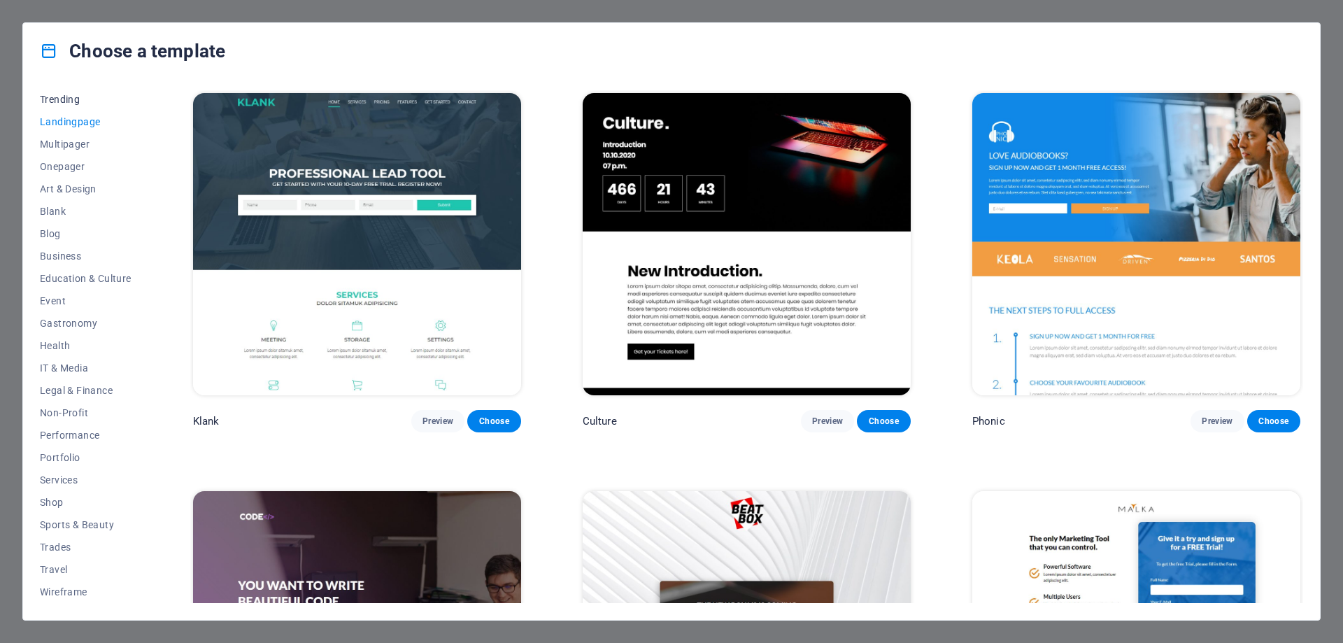
click at [67, 98] on span "Trending" at bounding box center [86, 99] width 92 height 11
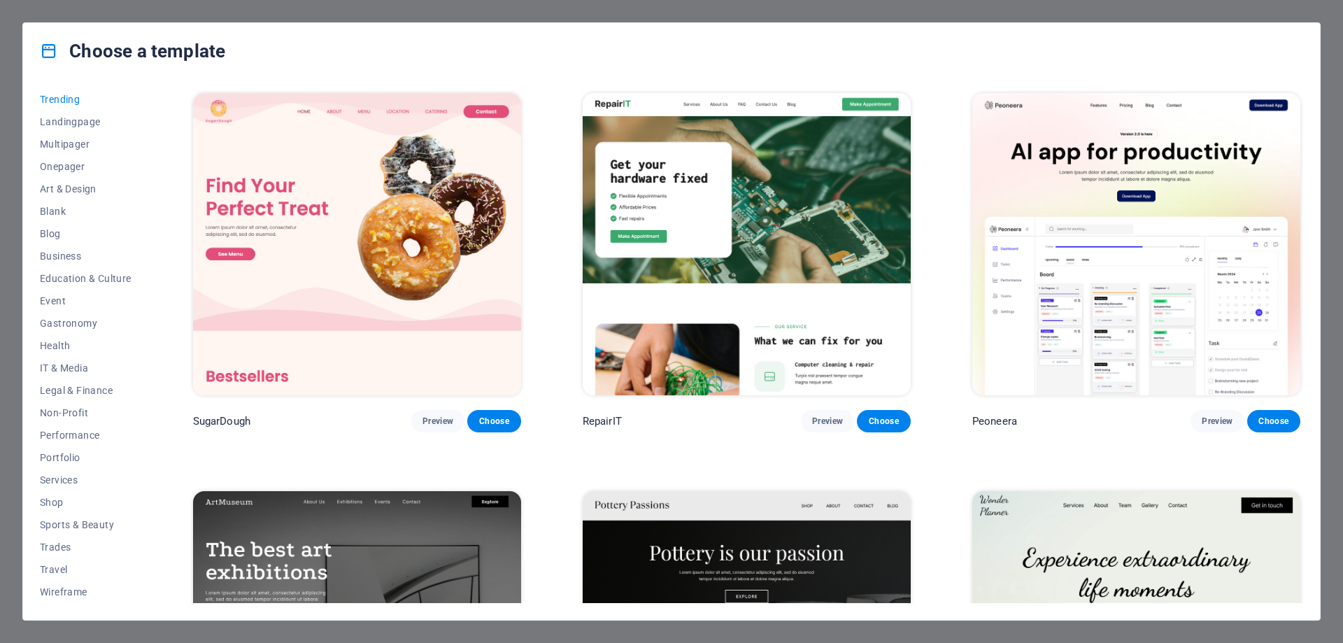
click at [742, 62] on div "Choose a template" at bounding box center [671, 51] width 1296 height 56
click at [1336, 40] on div "Choose a template All Templates My Templates New Trending Landingpage Multipage…" at bounding box center [671, 321] width 1343 height 643
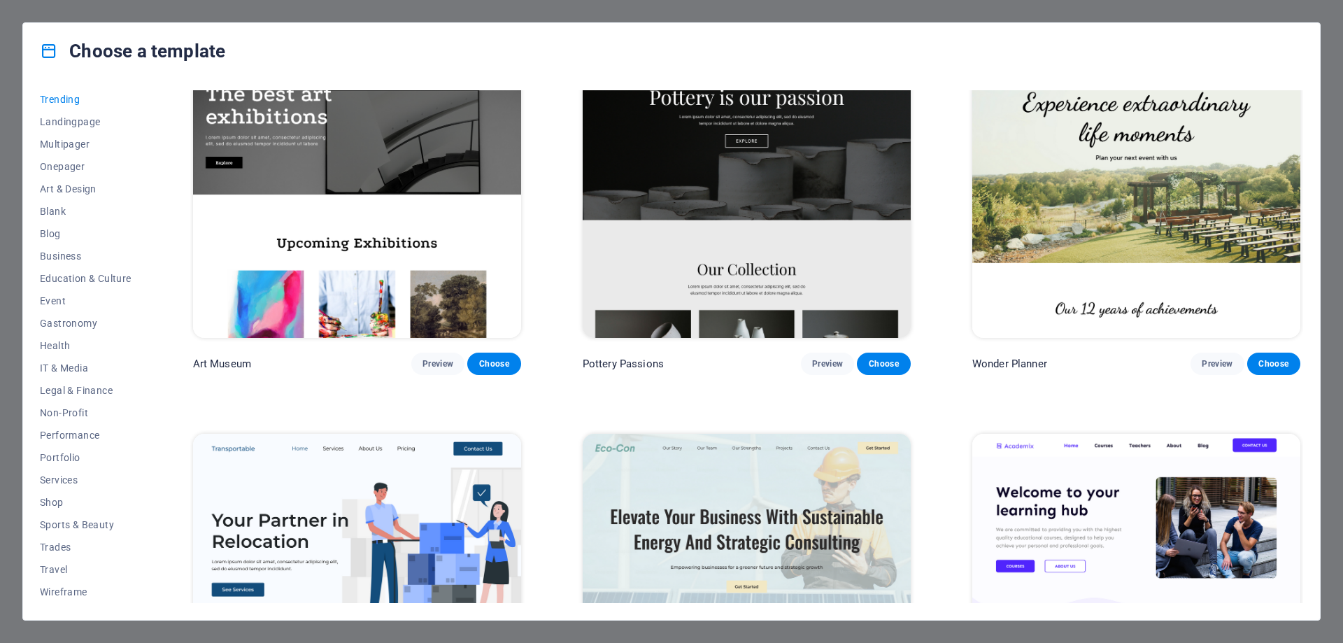
scroll to position [559, 0]
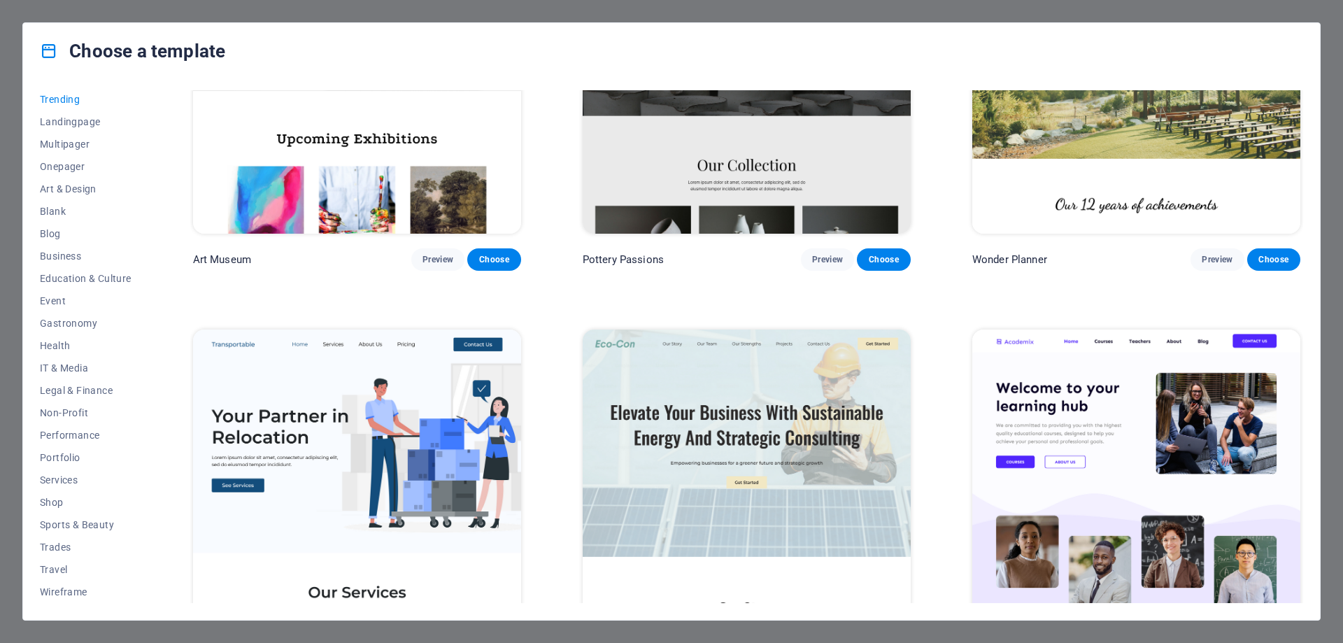
drag, startPoint x: 0, startPoint y: 584, endPoint x: 18, endPoint y: 587, distance: 18.4
click at [1, 584] on div "Choose a template All Templates My Templates New Trending Landingpage Multipage…" at bounding box center [671, 321] width 1343 height 643
click at [19, 587] on div "Choose a template All Templates My Templates New Trending Landingpage Multipage…" at bounding box center [671, 321] width 1343 height 643
